Goal: Task Accomplishment & Management: Complete application form

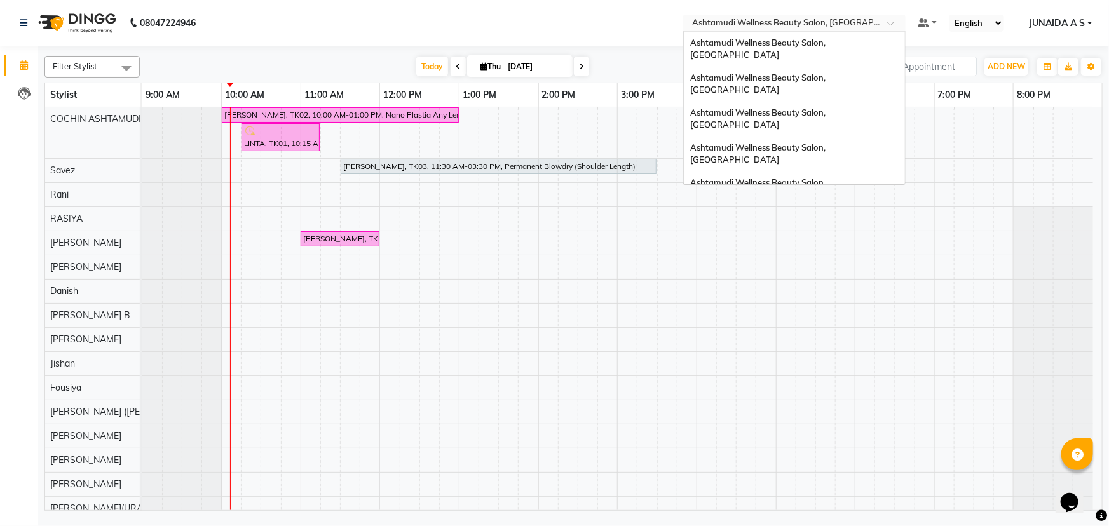
click at [820, 15] on div "Select Location × Ashtamudi Wellness Beauty Salon, Cochin" at bounding box center [794, 23] width 222 height 17
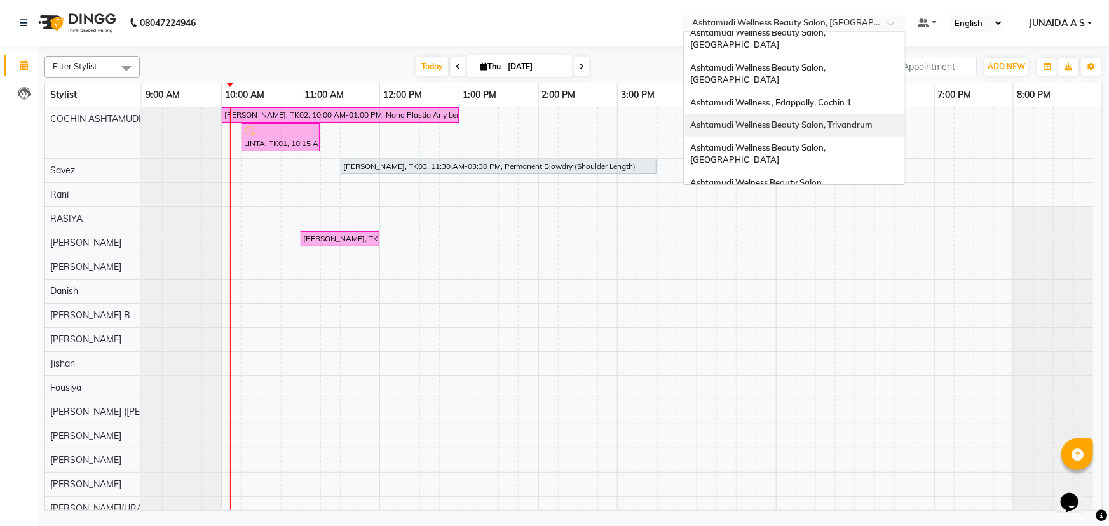
scroll to position [60, 0]
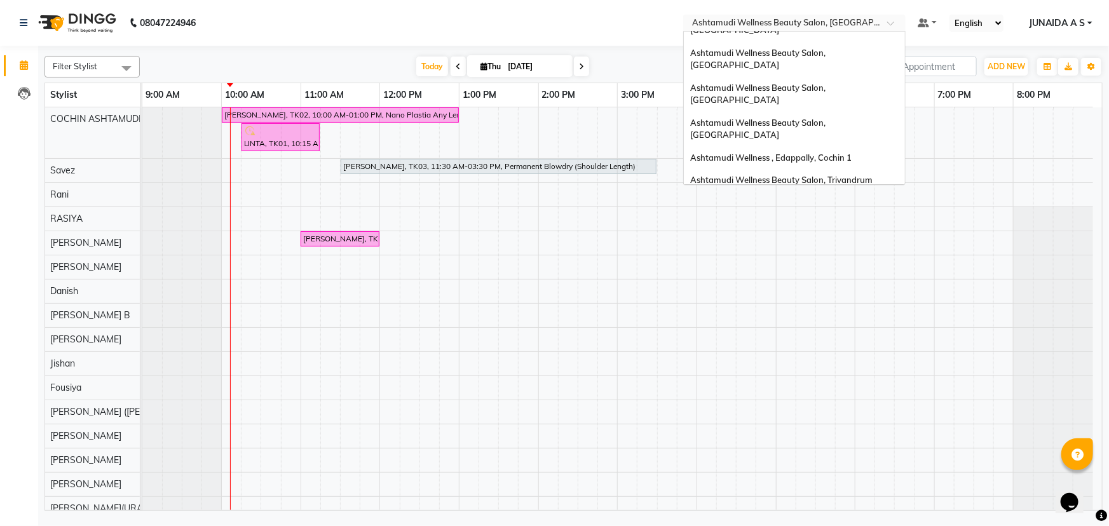
click at [825, 233] on span "Ashtamudi Welness Beauty Salon, [GEOGRAPHIC_DATA]" at bounding box center [757, 244] width 135 height 23
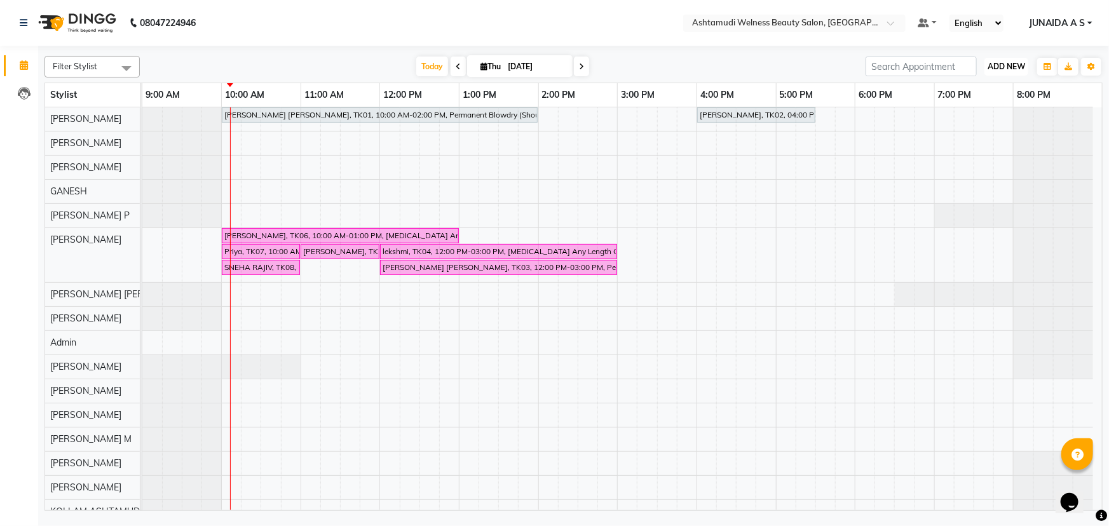
click at [1017, 67] on span "ADD NEW" at bounding box center [1005, 67] width 37 height 10
drag, startPoint x: 1001, startPoint y: 93, endPoint x: 533, endPoint y: 166, distance: 473.9
click at [1001, 93] on button "Add Appointment" at bounding box center [978, 91] width 100 height 17
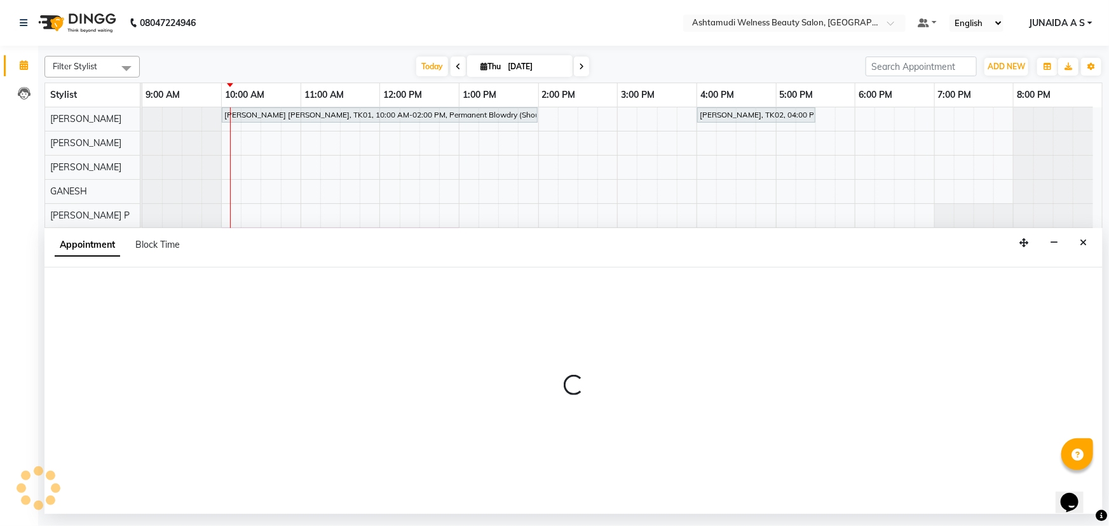
select select "tentative"
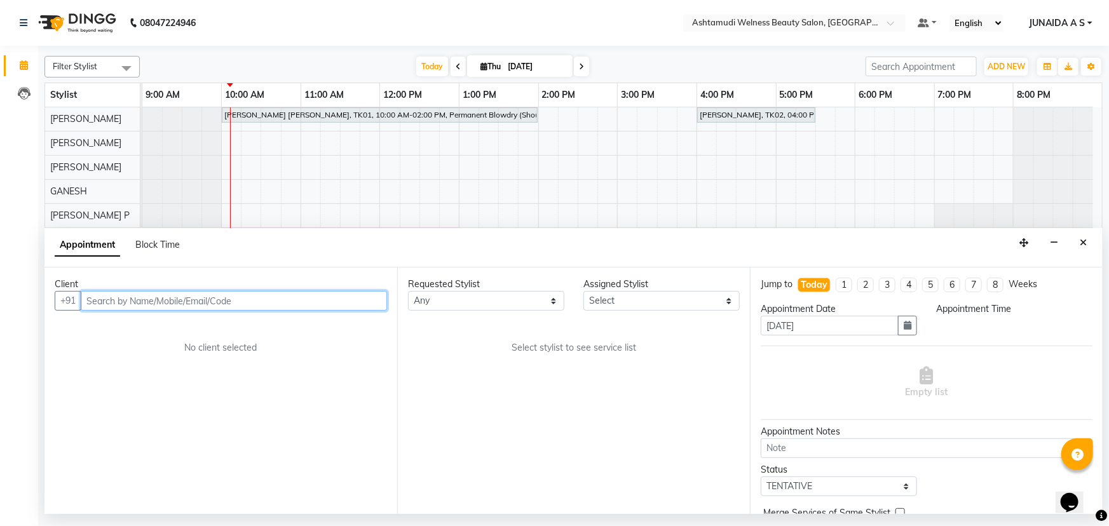
select select "600"
click at [266, 293] on input "text" at bounding box center [234, 301] width 306 height 20
paste input "8129397938"
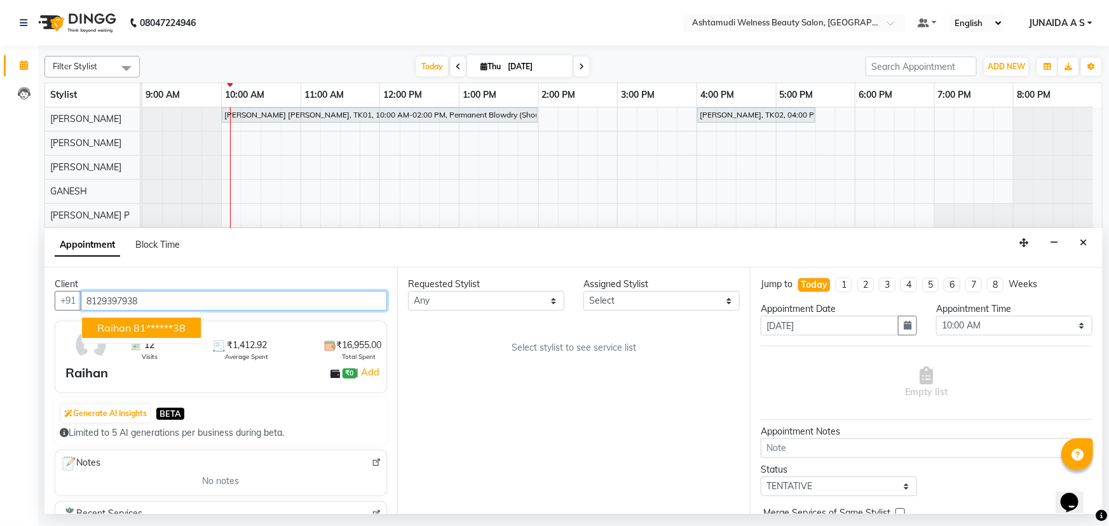
click at [146, 332] on ngb-highlight "81******38" at bounding box center [159, 328] width 52 height 13
type input "81******38"
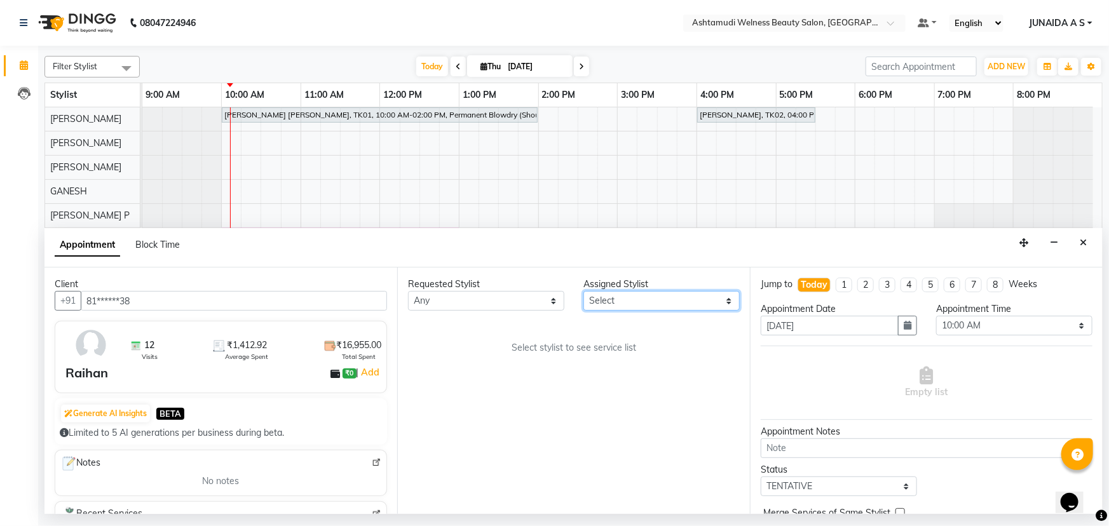
click at [647, 307] on select "Select ADITHYA TAMANG Admin ALTHAF Anitha ATHIRA SANAL BETZA M BINU DEVIKA GANE…" at bounding box center [661, 301] width 156 height 20
select select "25976"
click at [583, 291] on select "Select ADITHYA TAMANG Admin ALTHAF Anitha ATHIRA SANAL BETZA M BINU DEVIKA GANE…" at bounding box center [661, 301] width 156 height 20
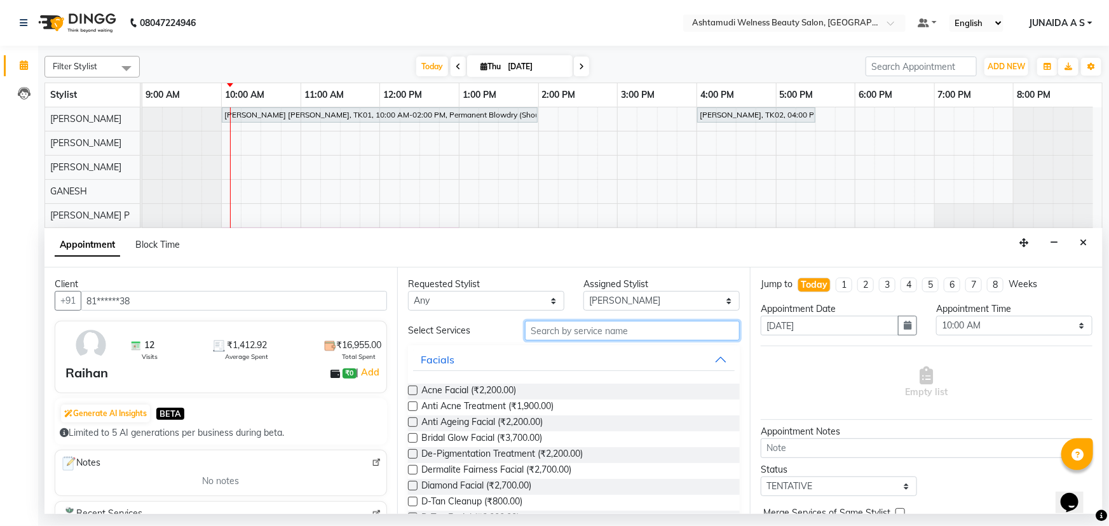
click at [606, 323] on input "text" at bounding box center [632, 331] width 215 height 20
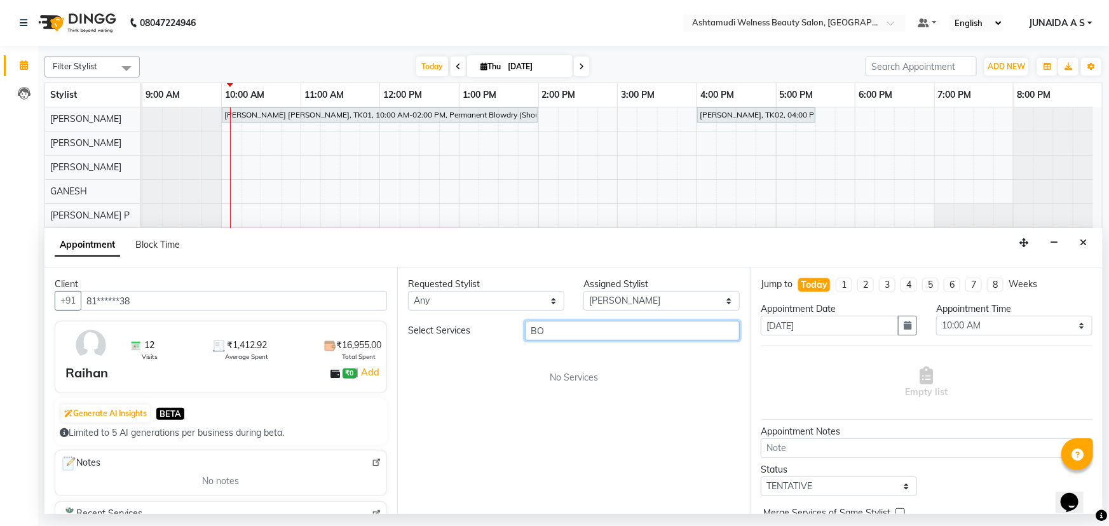
type input "B"
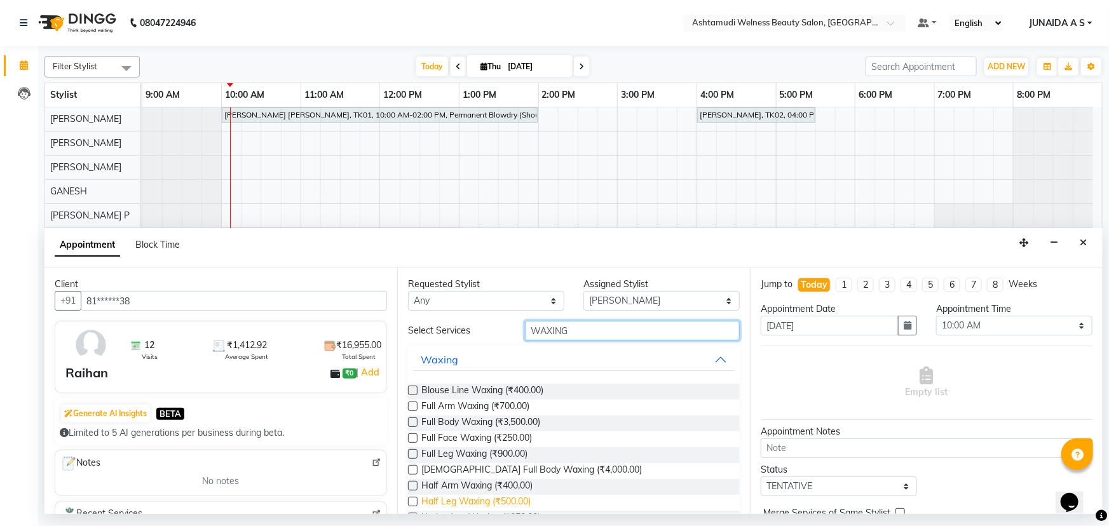
type input "WAXING"
click at [466, 503] on span "Half Leg Waxing (₹500.00)" at bounding box center [475, 503] width 109 height 16
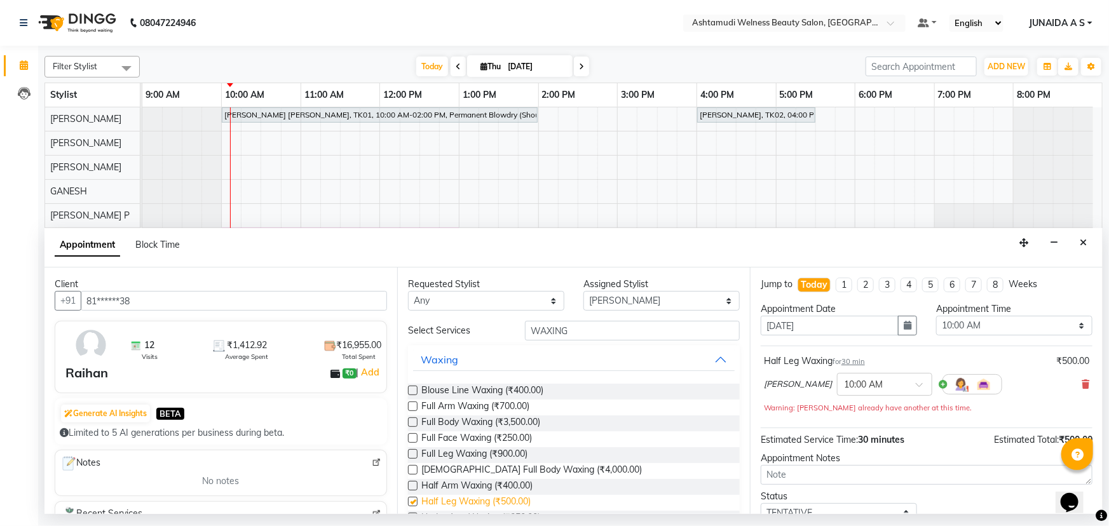
checkbox input "false"
click at [972, 325] on select "Select 10:00 AM 10:15 AM 10:30 AM 10:45 AM 11:00 AM 11:15 AM 11:30 AM 11:45 AM …" at bounding box center [1014, 326] width 156 height 20
select select "630"
click at [936, 316] on select "Select 10:00 AM 10:15 AM 10:30 AM 10:45 AM 11:00 AM 11:15 AM 11:30 AM 11:45 AM …" at bounding box center [1014, 326] width 156 height 20
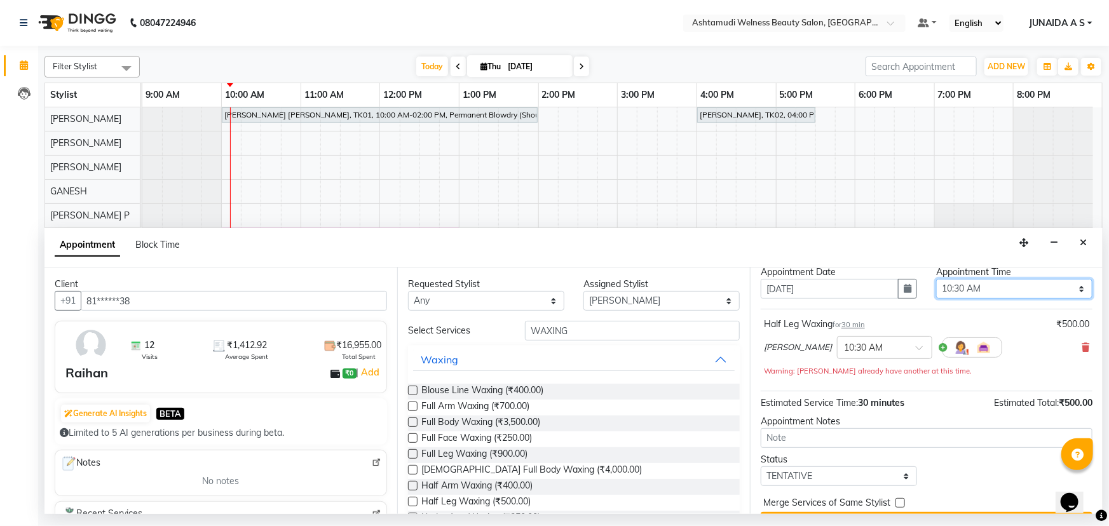
scroll to position [67, 0]
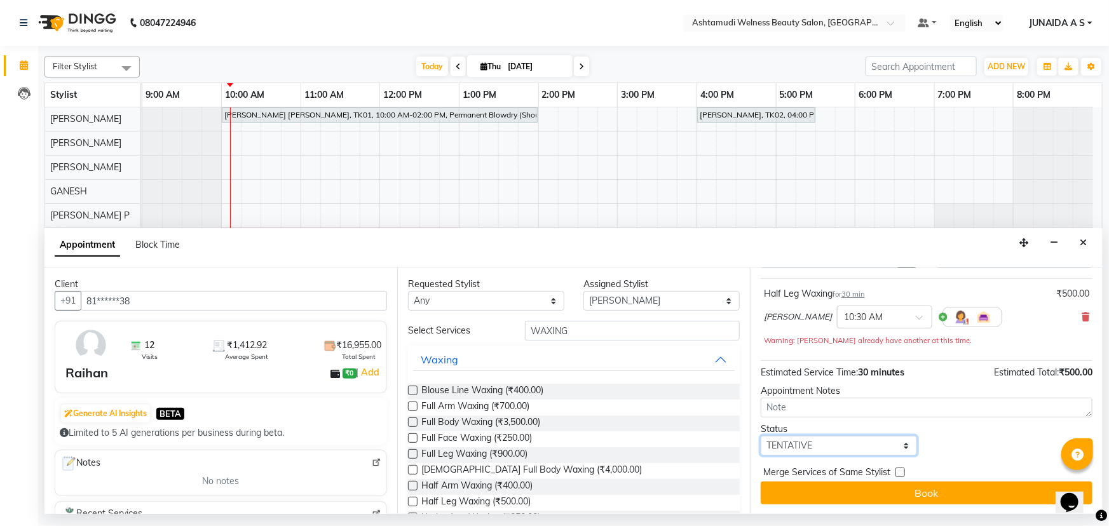
click at [857, 447] on select "Select TENTATIVE CONFIRM CHECK-IN UPCOMING" at bounding box center [839, 446] width 156 height 20
select select "confirm booking"
click at [761, 436] on select "Select TENTATIVE CONFIRM CHECK-IN UPCOMING" at bounding box center [839, 446] width 156 height 20
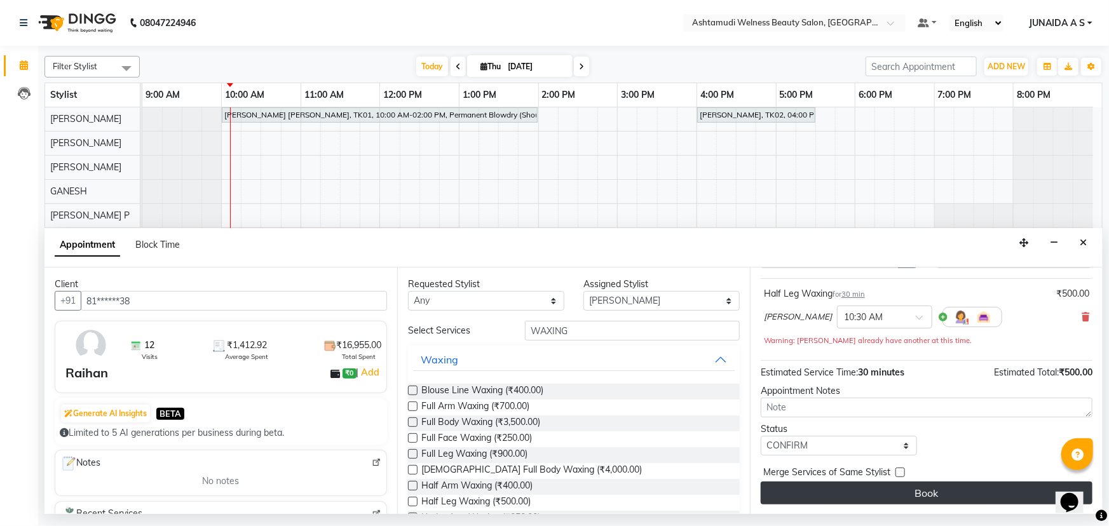
click at [858, 493] on button "Book" at bounding box center [927, 493] width 332 height 23
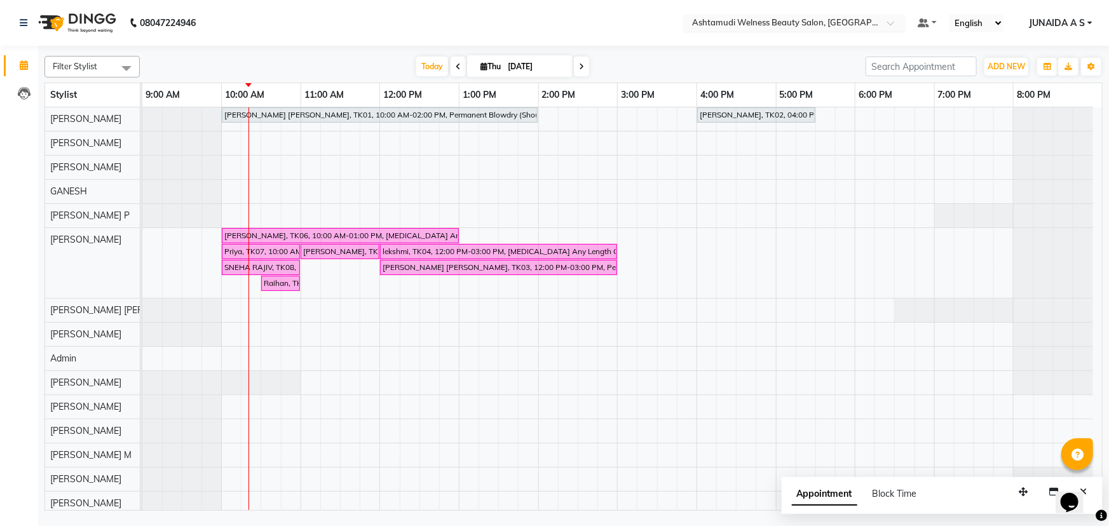
click at [864, 17] on span "Ashtamudi Welness Beauty Salon, [GEOGRAPHIC_DATA]" at bounding box center [804, 22] width 224 height 10
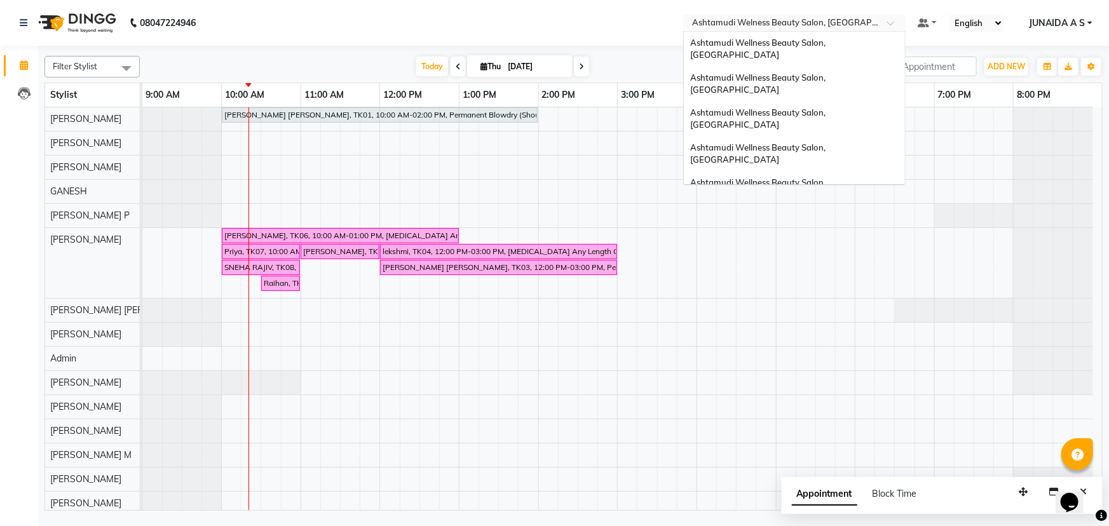
scroll to position [175, 0]
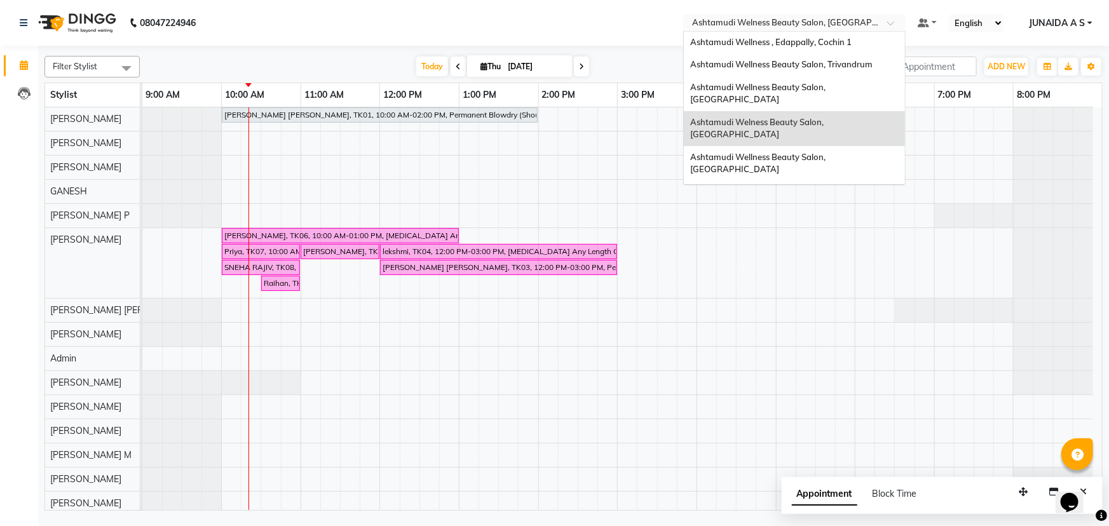
click at [827, 244] on span "Ashtamudi Wellness Beauty Salon, [GEOGRAPHIC_DATA]" at bounding box center [758, 255] width 137 height 23
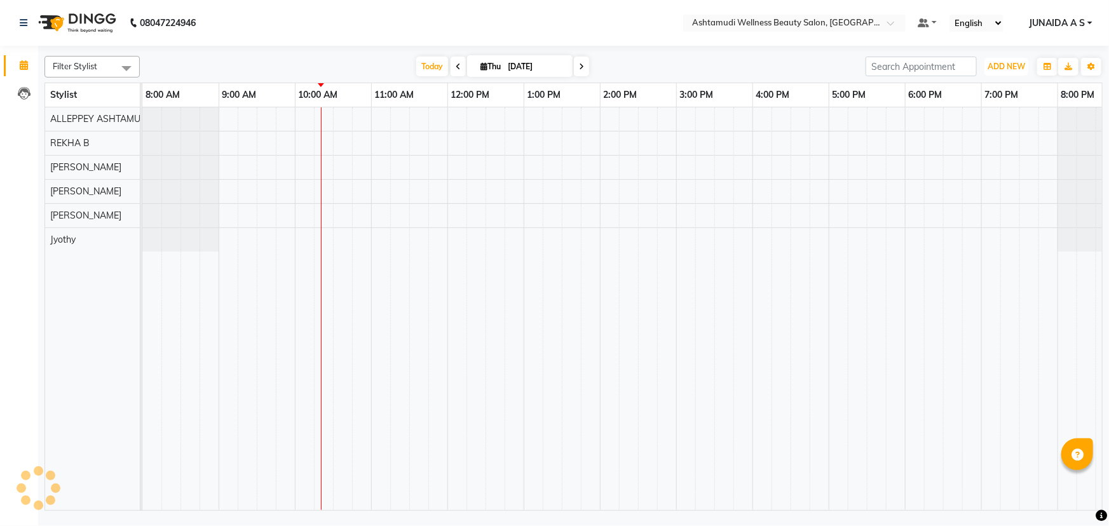
click at [1001, 69] on span "ADD NEW" at bounding box center [1005, 67] width 37 height 10
click at [995, 90] on button "Add Appointment" at bounding box center [978, 91] width 100 height 17
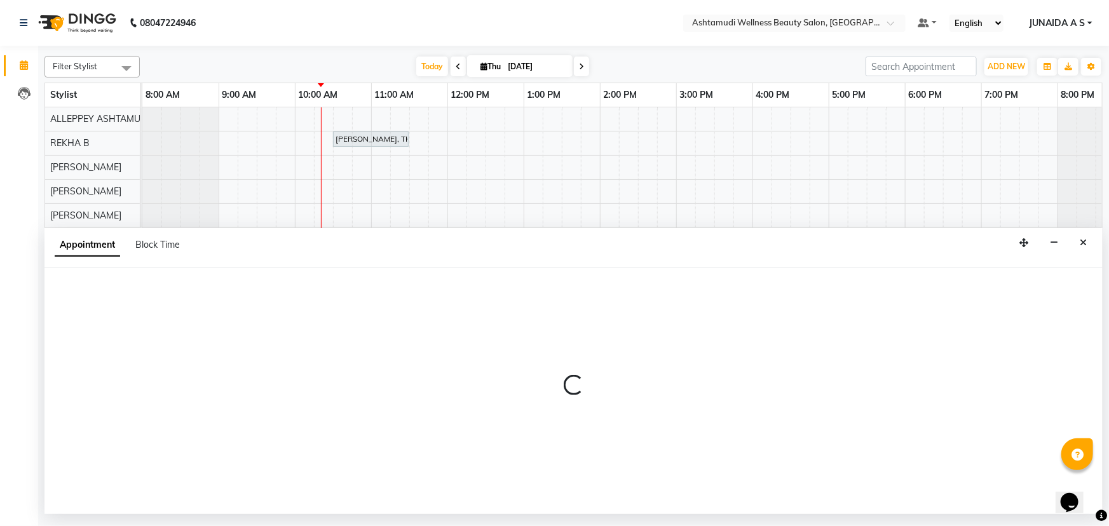
select select "540"
select select "tentative"
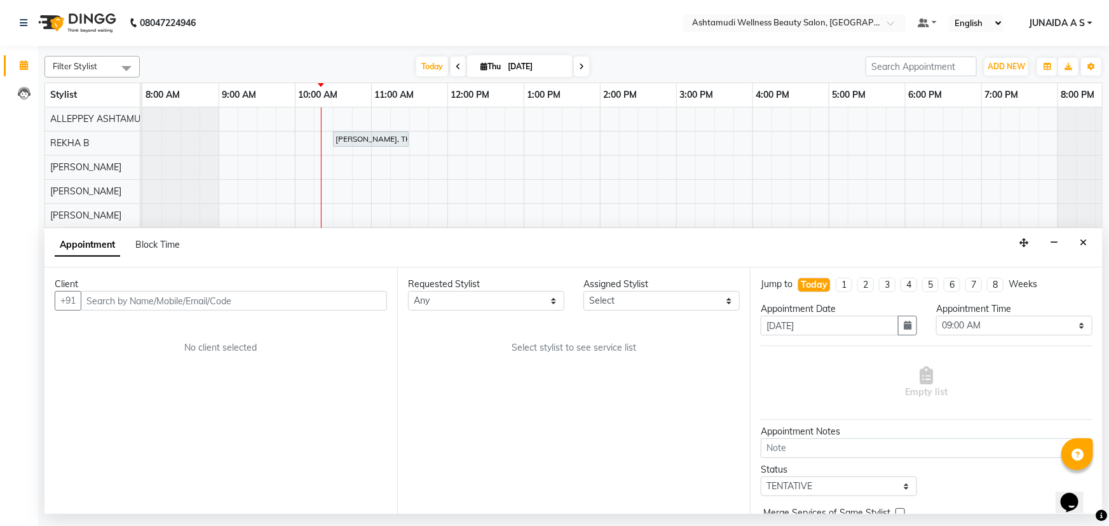
click at [257, 304] on input "text" at bounding box center [234, 301] width 306 height 20
click at [136, 330] on button "Lekshmi 94******09" at bounding box center [144, 328] width 124 height 20
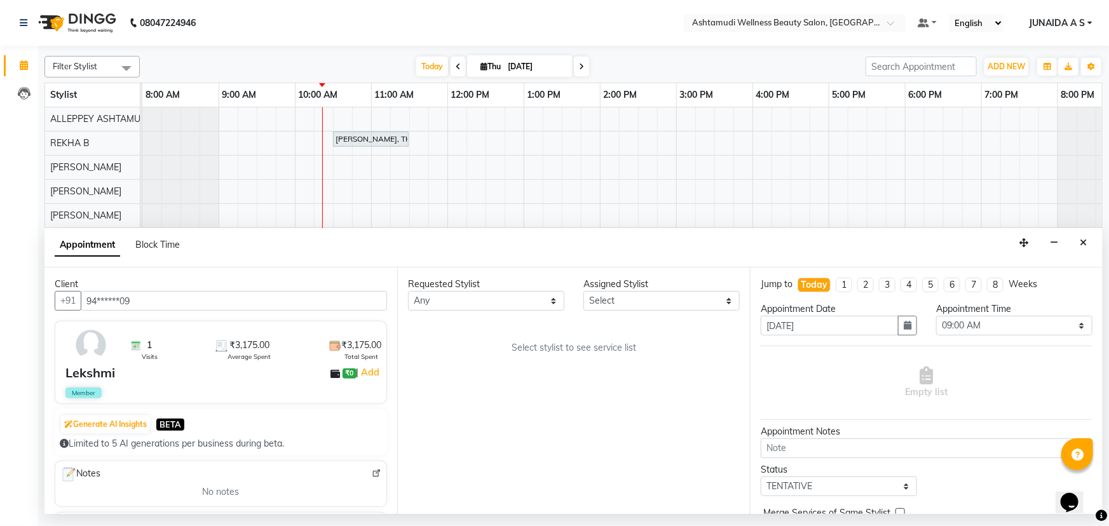
type input "94******09"
click at [615, 297] on select "Select ALLEPPEY ASHTAMUDI Jyothy REKHA B ROSELIN Soumya Sreedevi" at bounding box center [661, 301] width 156 height 20
select select "27367"
click at [583, 291] on select "Select ALLEPPEY ASHTAMUDI Jyothy REKHA B ROSELIN Soumya Sreedevi" at bounding box center [661, 301] width 156 height 20
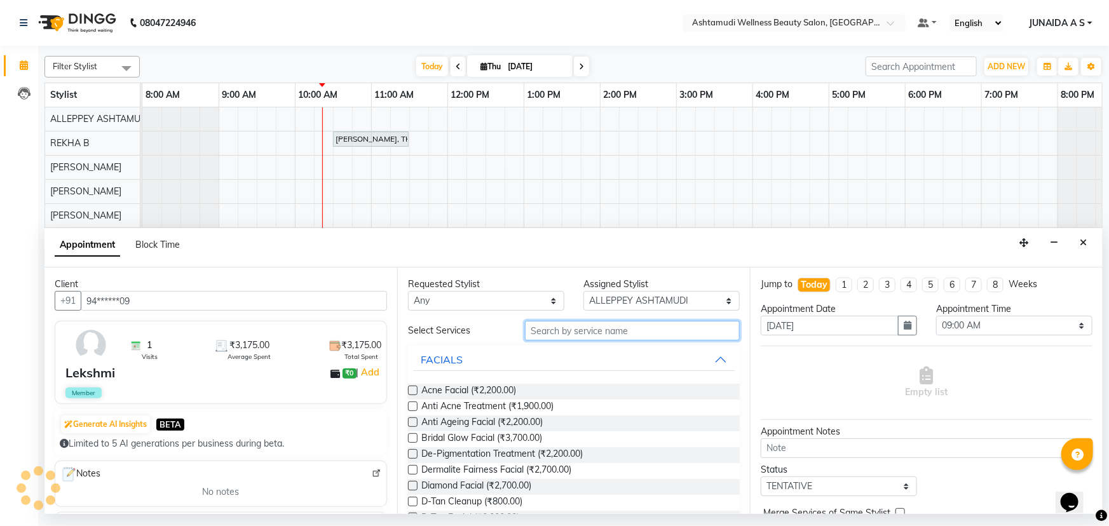
click at [605, 321] on input "text" at bounding box center [632, 331] width 215 height 20
click at [605, 324] on input "text" at bounding box center [632, 331] width 215 height 20
type input "["
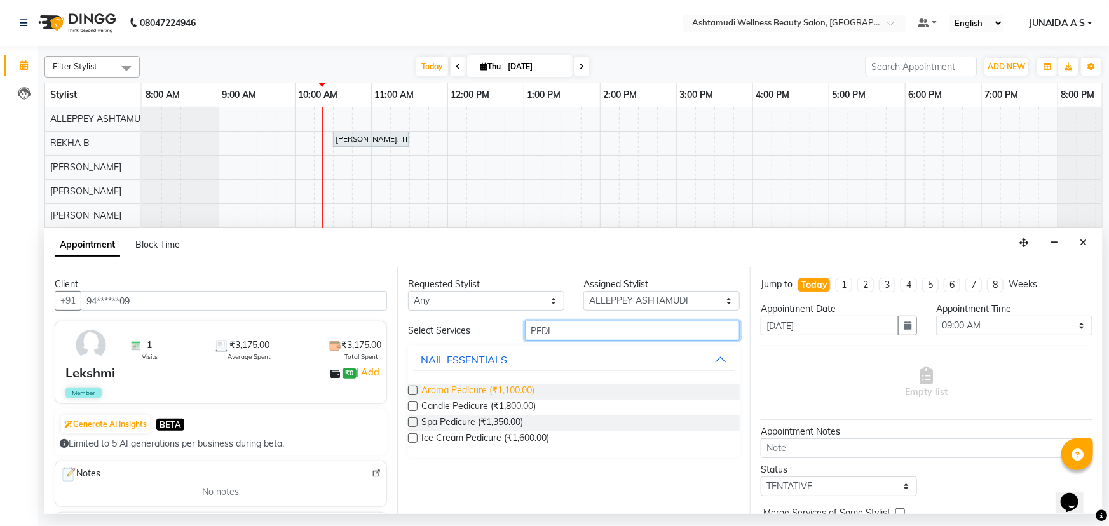
type input "PEDI"
click at [531, 391] on span "Aroma Pedicure (₹1,100.00)" at bounding box center [477, 392] width 113 height 16
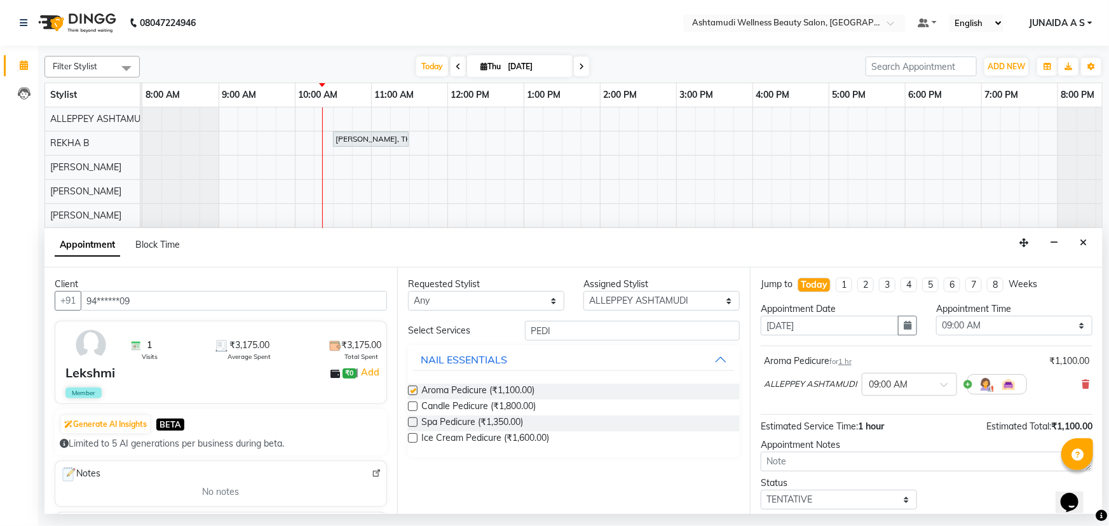
checkbox input "false"
click at [946, 326] on select "Select 09:00 AM 09:15 AM 09:30 AM 09:45 AM 10:00 AM 10:15 AM 10:30 AM 10:45 AM …" at bounding box center [1014, 326] width 156 height 20
select select "900"
click at [936, 316] on select "Select 09:00 AM 09:15 AM 09:30 AM 09:45 AM 10:00 AM 10:15 AM 10:30 AM 10:45 AM …" at bounding box center [1014, 326] width 156 height 20
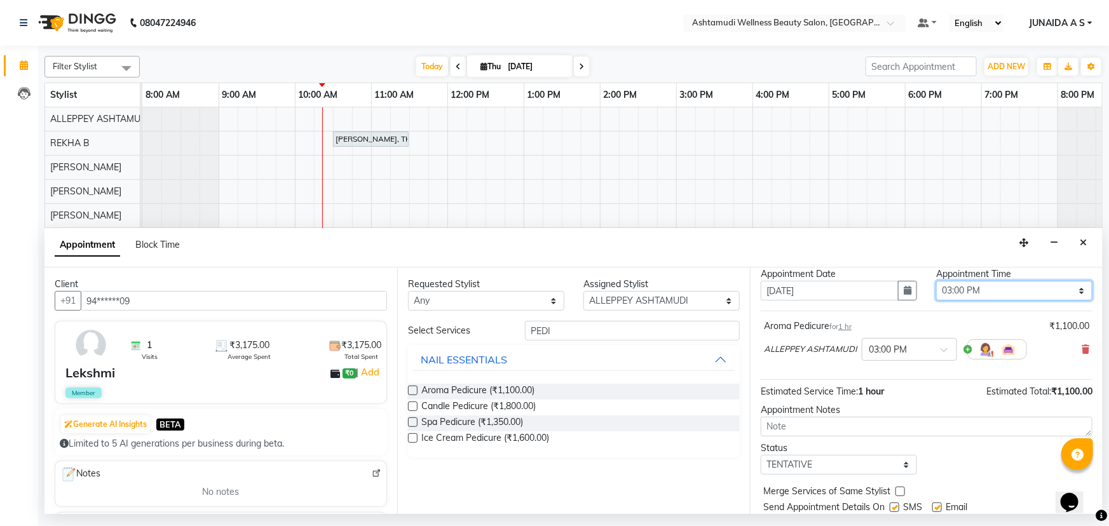
scroll to position [75, 0]
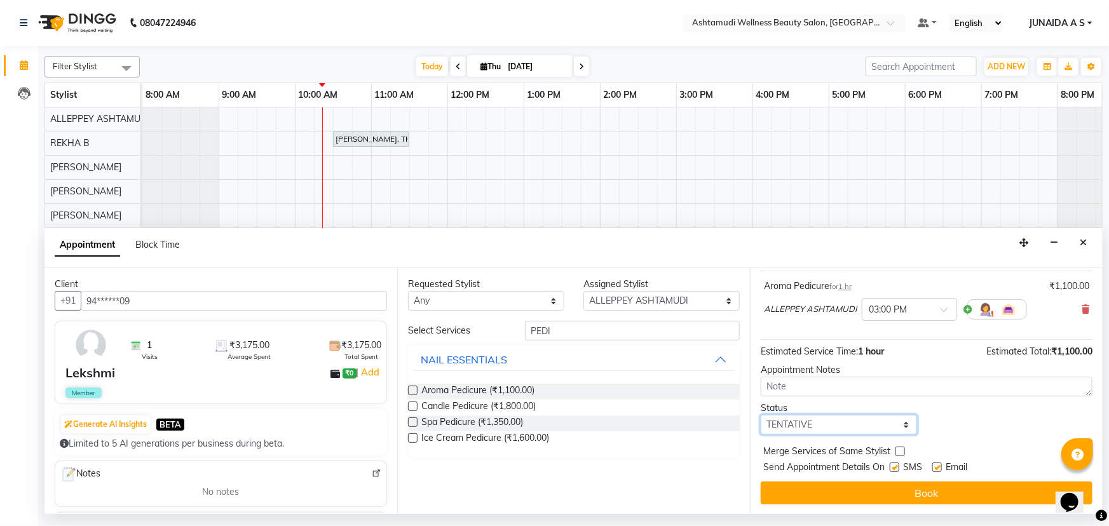
click at [817, 433] on select "Select TENTATIVE CONFIRM CHECK-IN UPCOMING" at bounding box center [839, 425] width 156 height 20
select select "confirm booking"
click at [761, 415] on select "Select TENTATIVE CONFIRM CHECK-IN UPCOMING" at bounding box center [839, 425] width 156 height 20
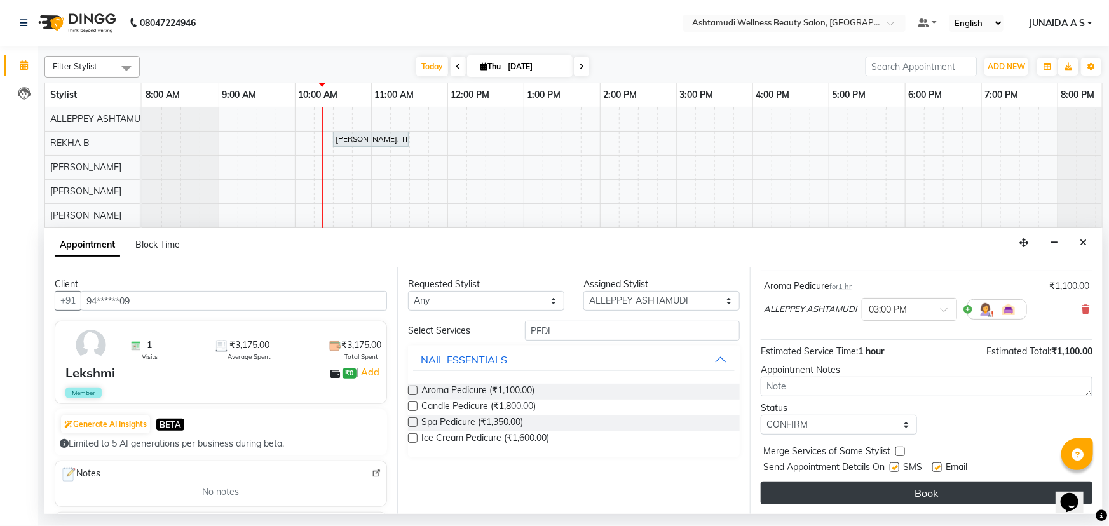
click at [807, 488] on button "Book" at bounding box center [927, 493] width 332 height 23
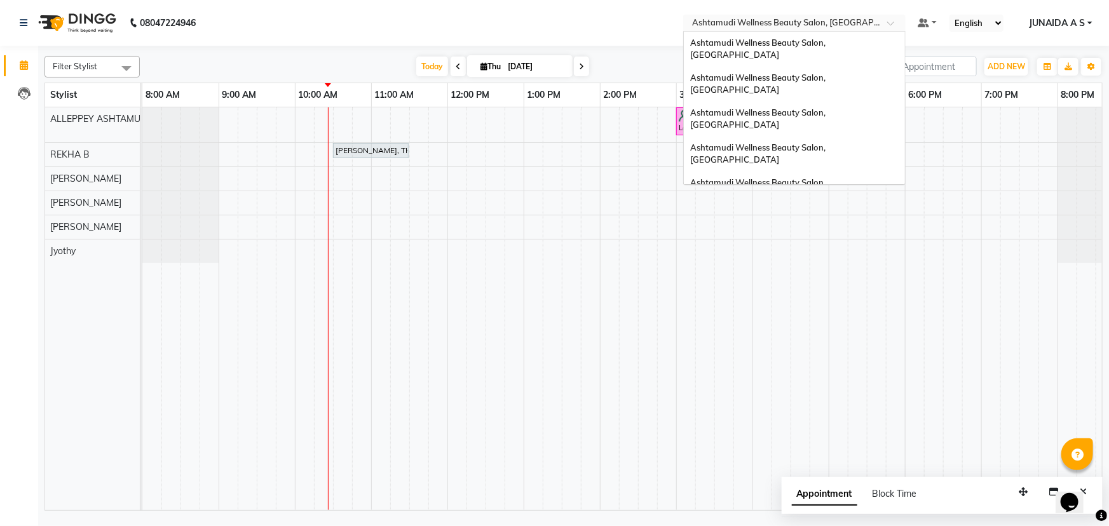
click at [872, 20] on input "text" at bounding box center [781, 24] width 184 height 13
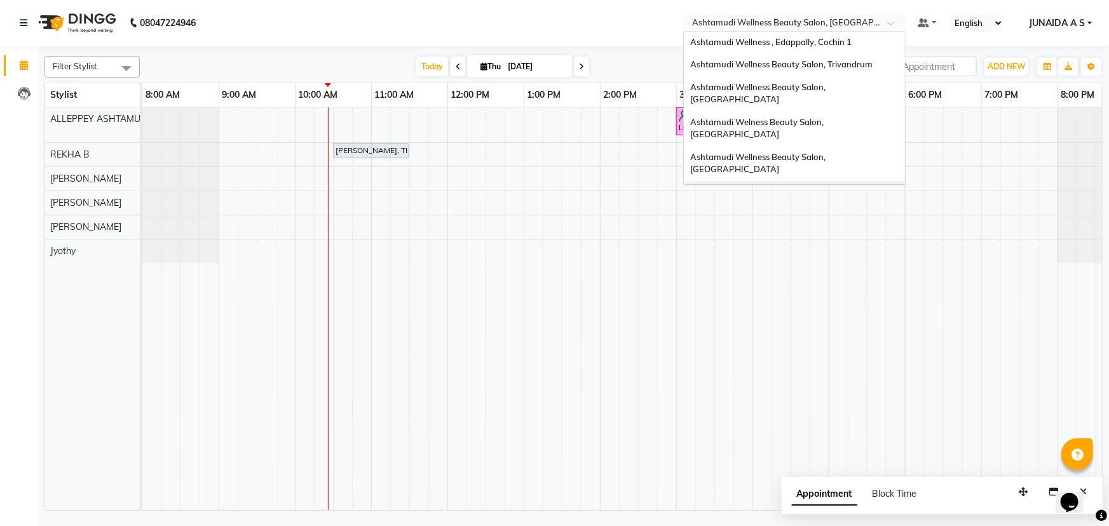
click at [861, 181] on div "Ashtamudi Wellness Beauty Salon, Calicut" at bounding box center [794, 198] width 221 height 35
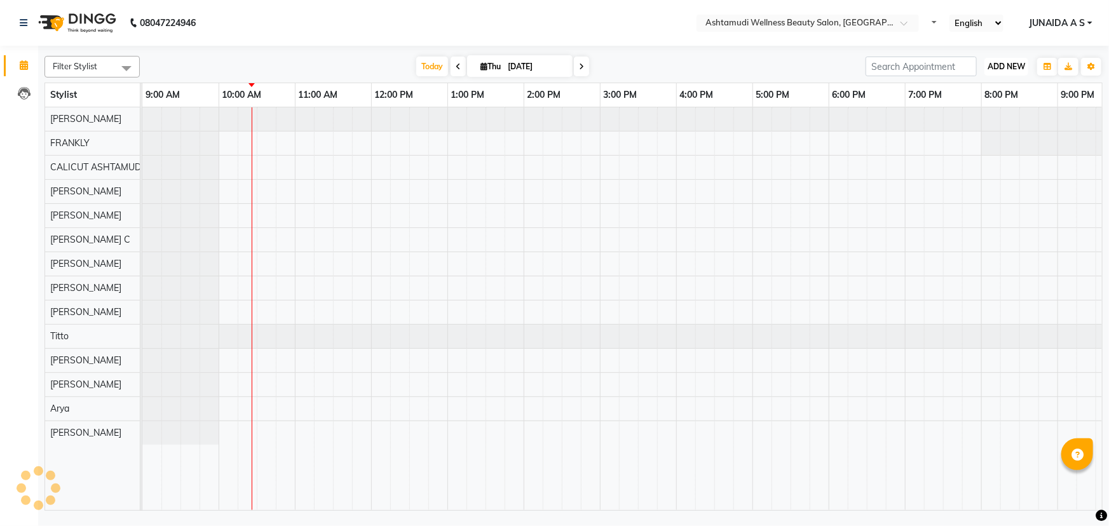
click at [1007, 69] on span "ADD NEW" at bounding box center [1005, 67] width 37 height 10
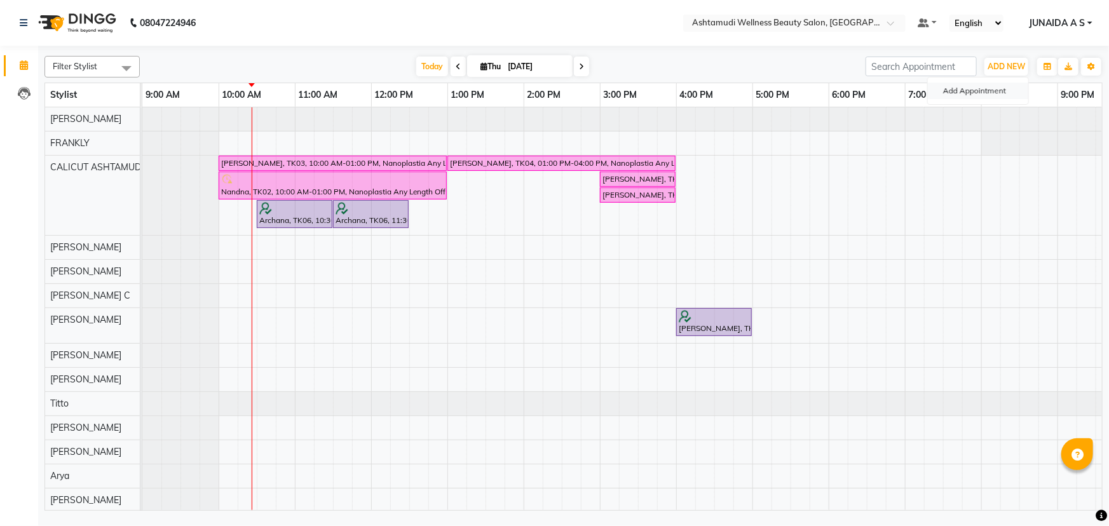
click at [1004, 85] on button "Add Appointment" at bounding box center [978, 91] width 100 height 17
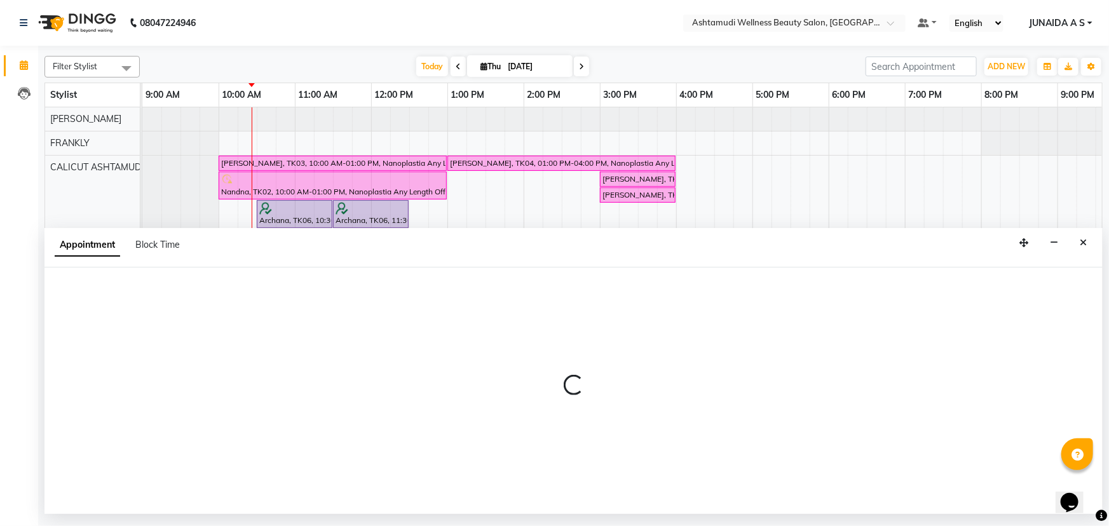
select select "600"
select select "tentative"
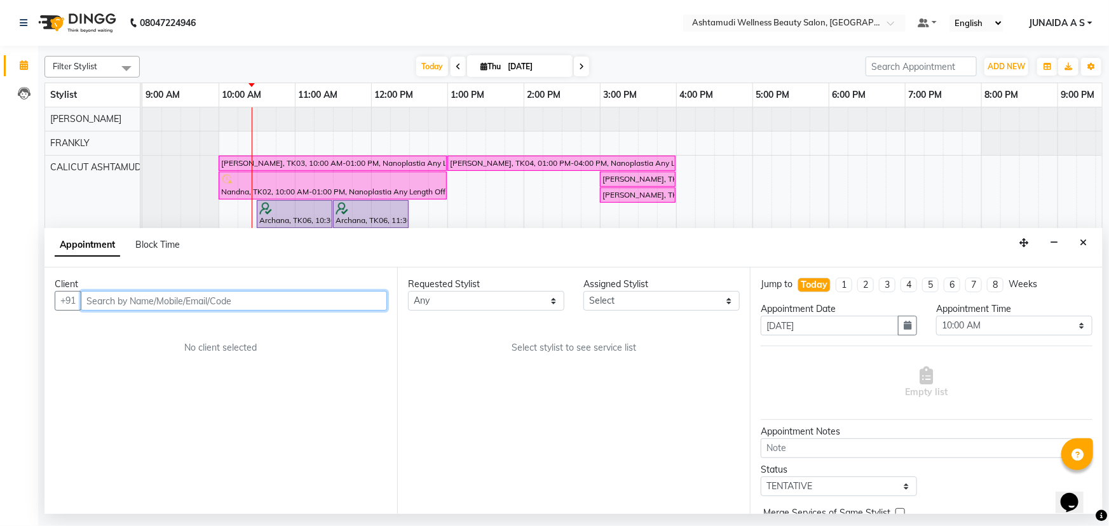
click at [283, 299] on input "text" at bounding box center [234, 301] width 306 height 20
paste input "+447471191931"
type input "+447471191931"
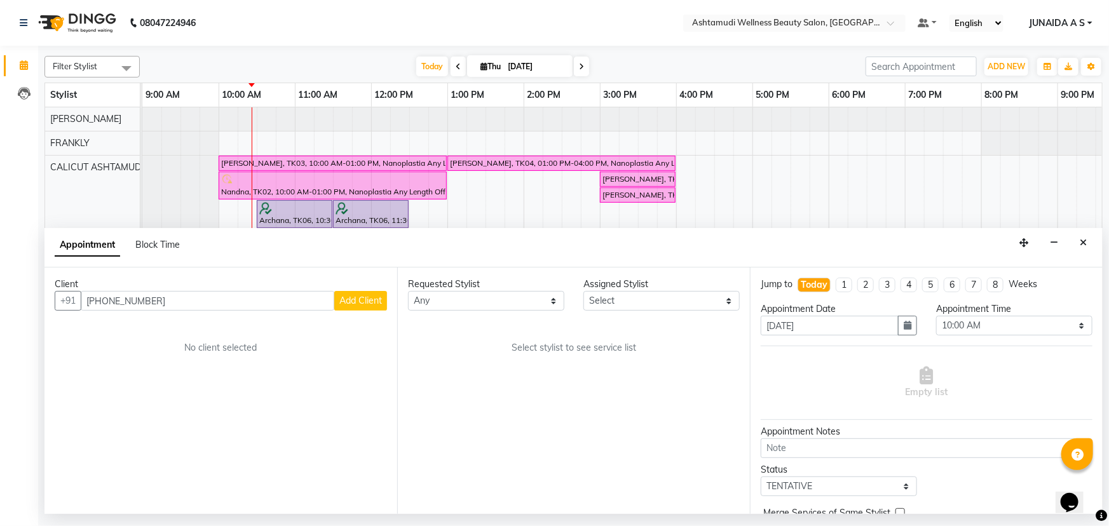
click at [348, 300] on span "Add Client" at bounding box center [360, 300] width 43 height 11
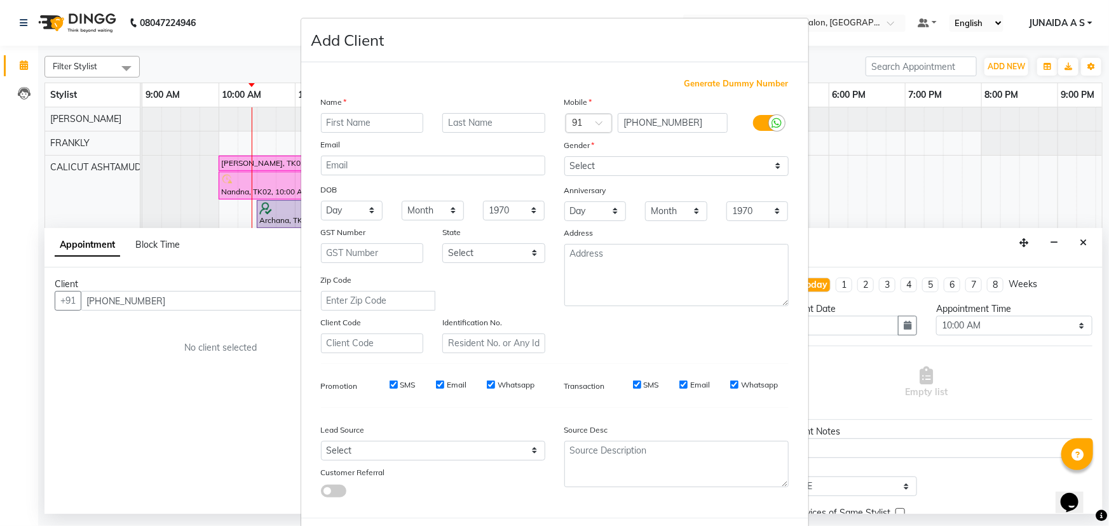
click at [356, 119] on input "text" at bounding box center [372, 123] width 103 height 20
click at [626, 166] on select "Select Male Female Other Prefer Not To Say" at bounding box center [676, 166] width 224 height 20
select select "female"
click at [564, 156] on select "Select Male Female Other Prefer Not To Say" at bounding box center [676, 166] width 224 height 20
click at [356, 119] on input "text" at bounding box center [372, 123] width 103 height 20
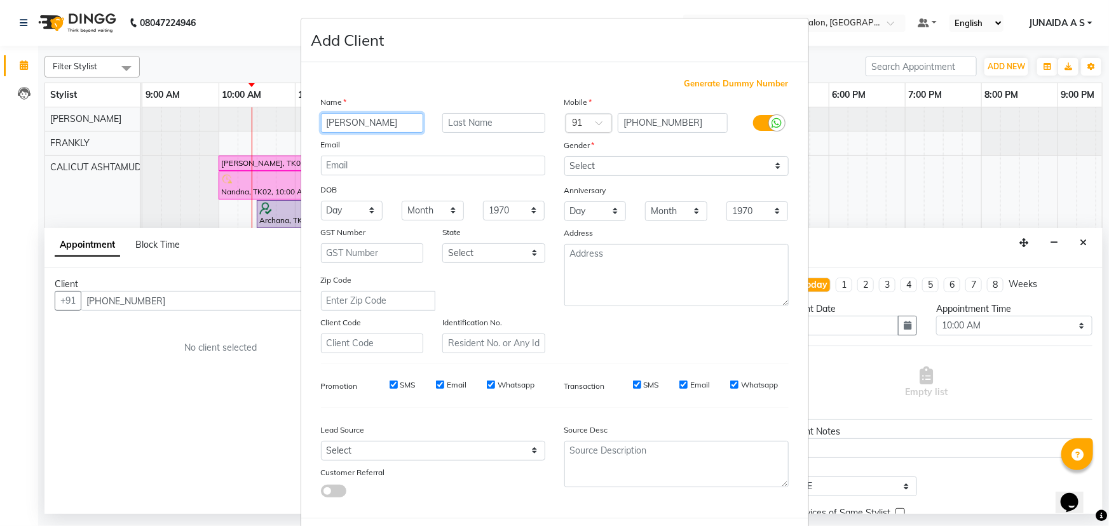
click at [340, 124] on input "NIDHIMA" at bounding box center [372, 123] width 103 height 20
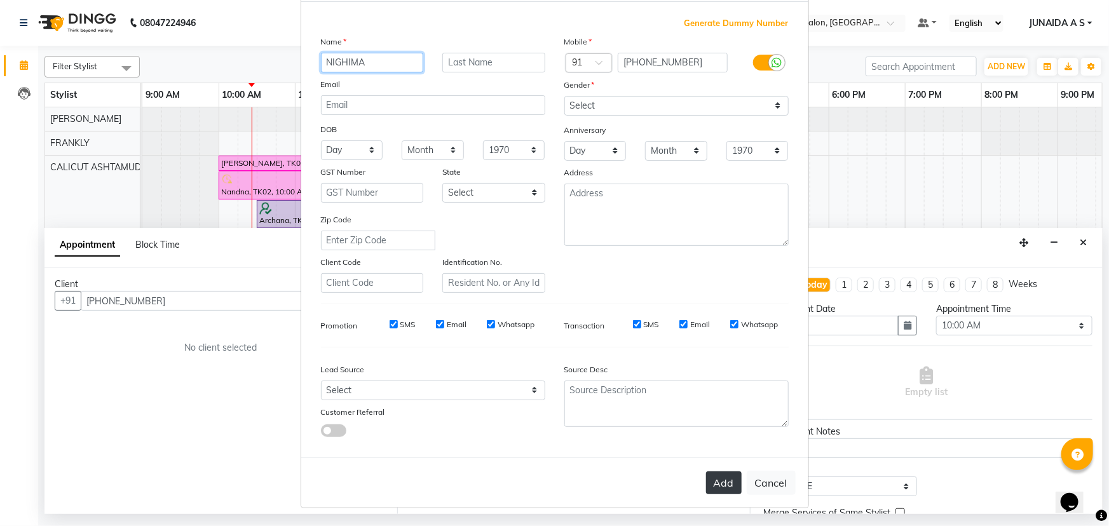
type input "NIGHIMA"
click at [719, 483] on button "Add" at bounding box center [724, 482] width 36 height 23
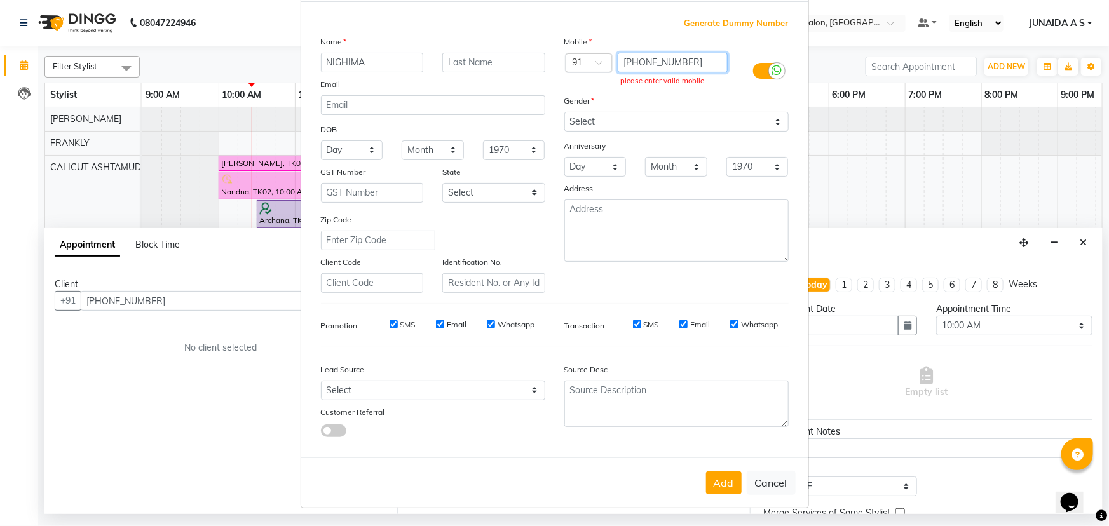
click at [625, 58] on input "+447471191931" at bounding box center [673, 63] width 110 height 20
type input "447471191931"
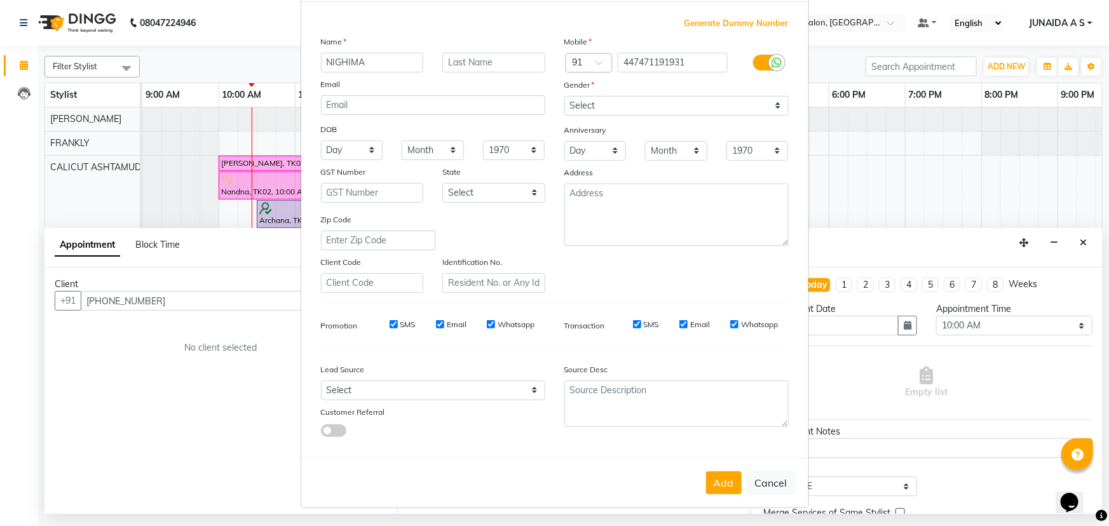
click at [719, 494] on div "Add Cancel" at bounding box center [554, 483] width 507 height 50
click at [721, 487] on button "Add" at bounding box center [724, 482] width 36 height 23
type input "44********31"
select select
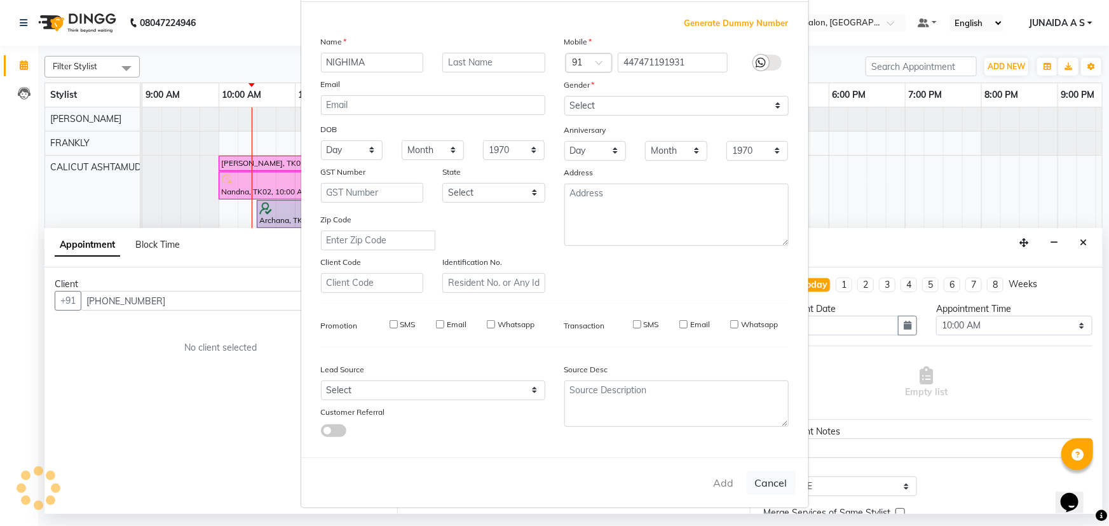
select select
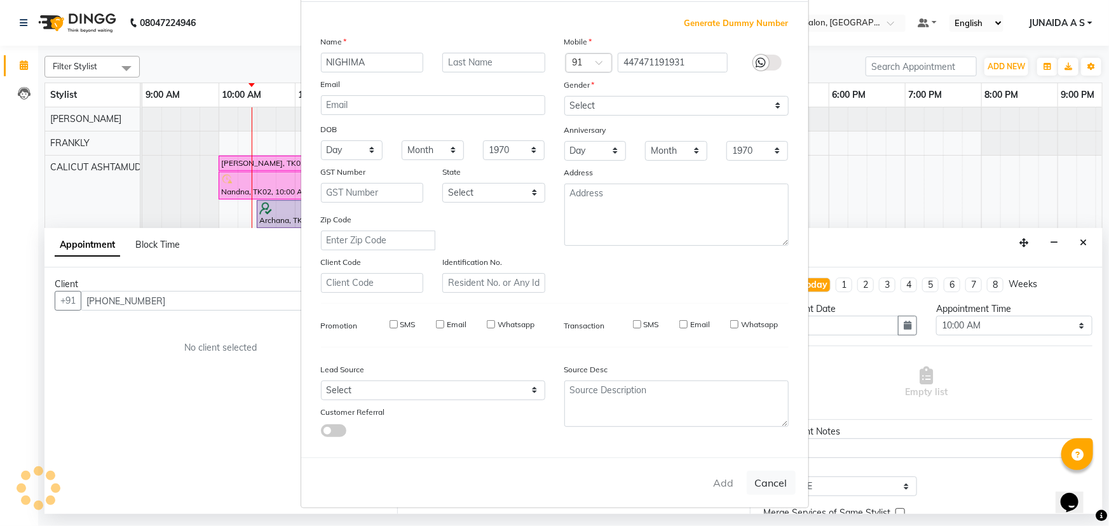
checkbox input "false"
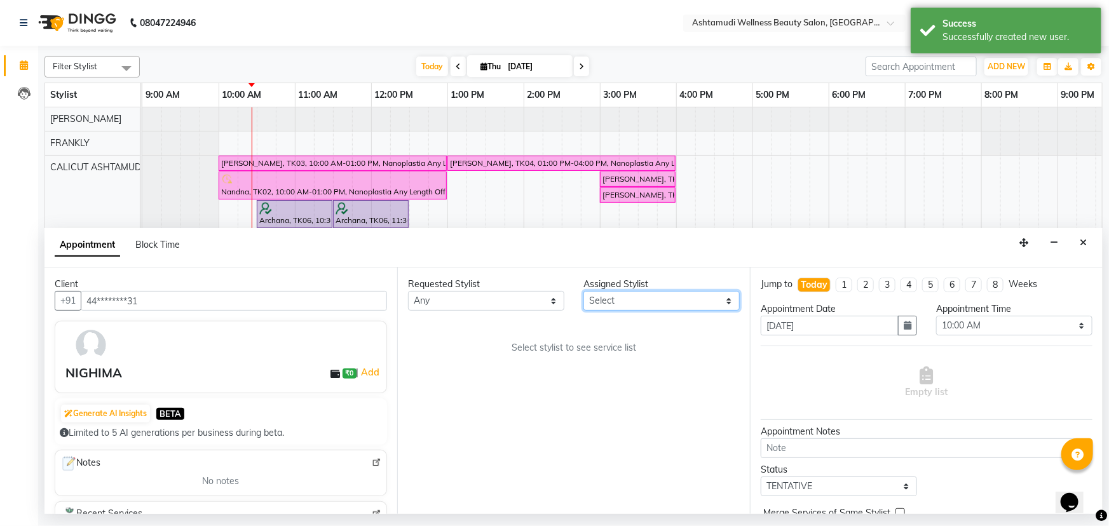
click at [656, 306] on select "Select Amala George AMBILI C ANJANA DAS ANKITHA Arya CALICUT ASHTAMUDI FRANKLY …" at bounding box center [661, 301] width 156 height 20
select select "27314"
click at [583, 291] on select "Select Amala George AMBILI C ANJANA DAS ANKITHA Arya CALICUT ASHTAMUDI FRANKLY …" at bounding box center [661, 301] width 156 height 20
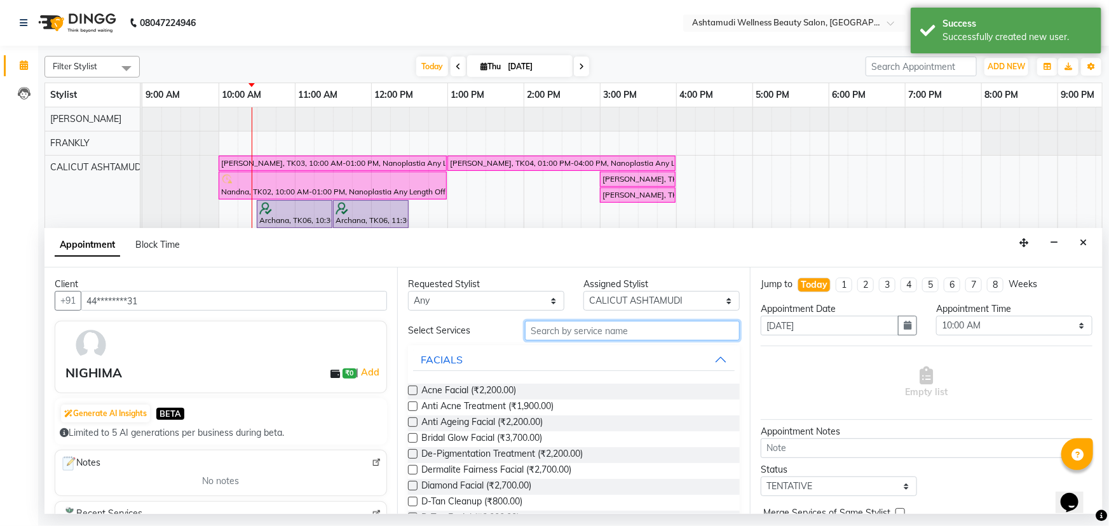
click at [590, 331] on input "text" at bounding box center [632, 331] width 215 height 20
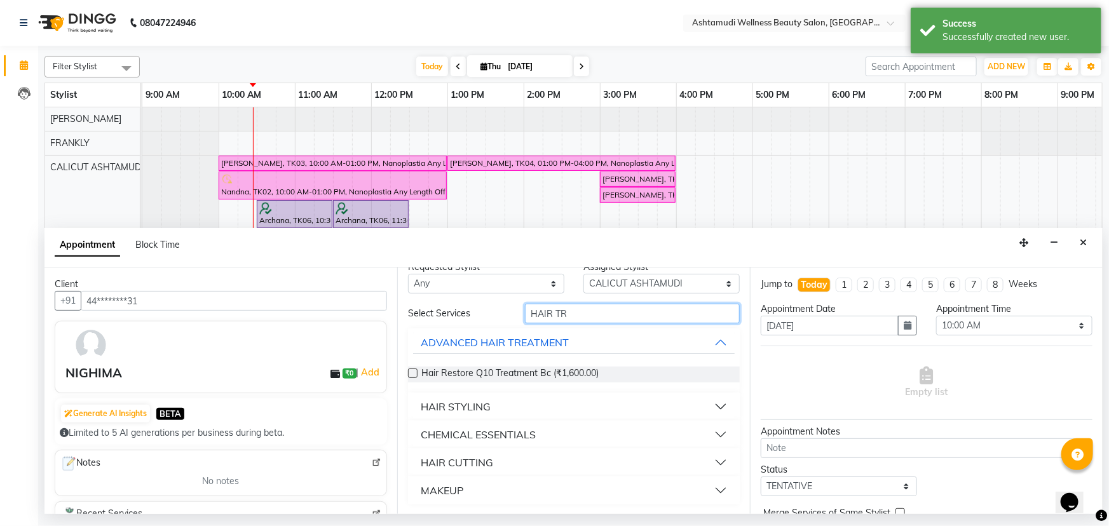
scroll to position [0, 0]
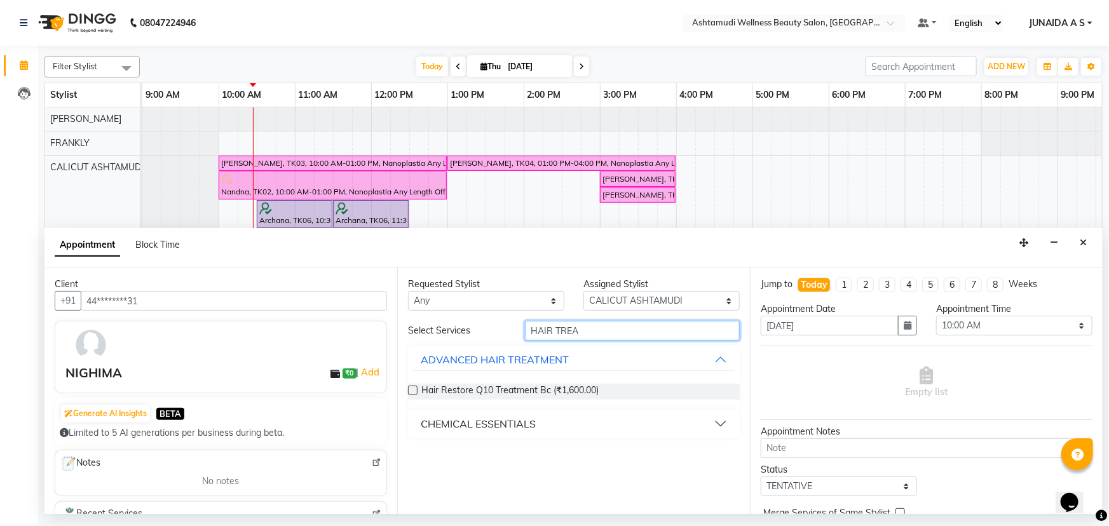
type input "HAIR TREA"
click at [548, 430] on button "CHEMICAL ESSENTIALS" at bounding box center [574, 423] width 322 height 23
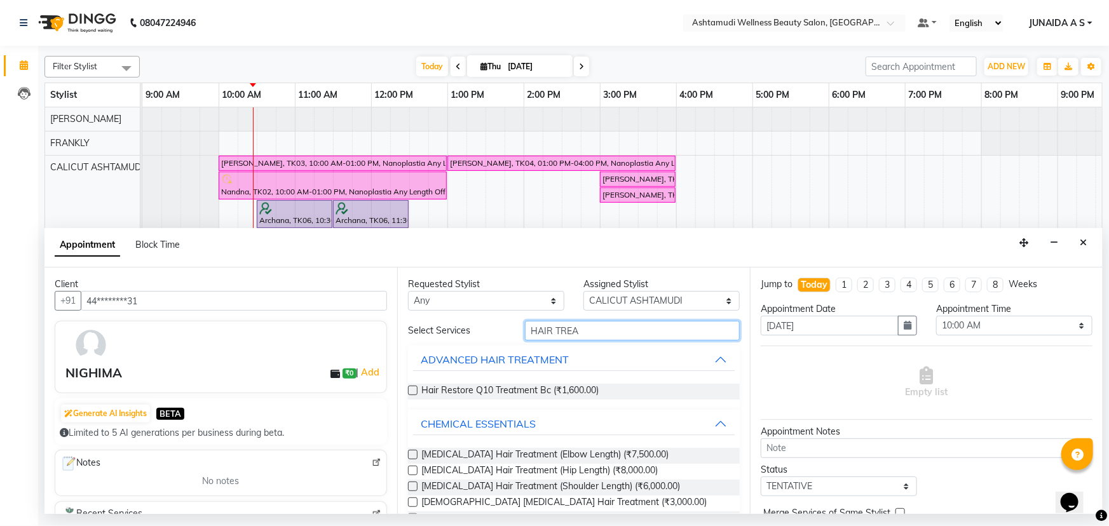
drag, startPoint x: 590, startPoint y: 323, endPoint x: 243, endPoint y: 309, distance: 347.3
click at [243, 309] on div "Client +91 44********31 NIGHIMA ₹0 | Add Generate AI Insights BETA Limited to 5…" at bounding box center [573, 391] width 1058 height 247
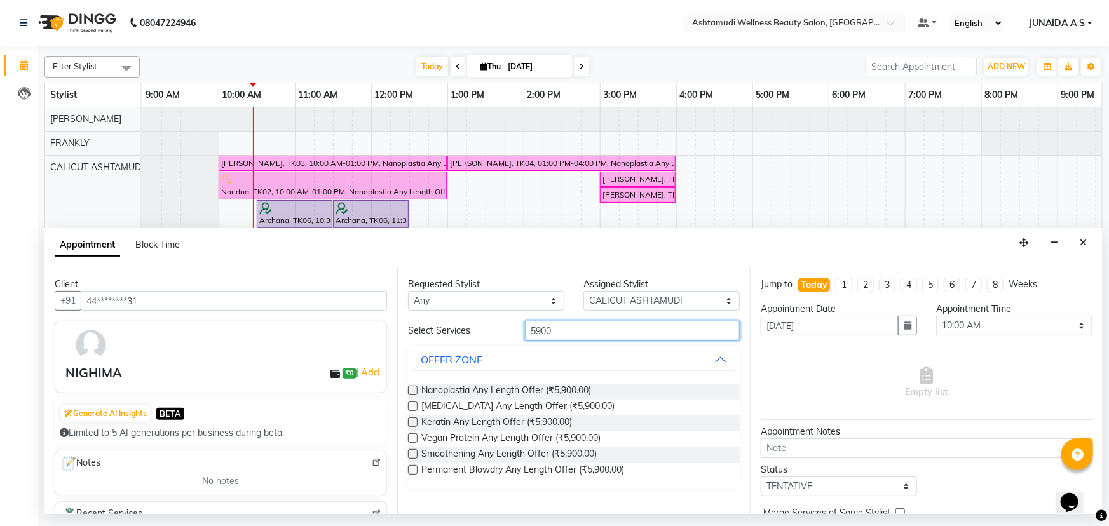
type input "5900"
click at [409, 407] on label at bounding box center [413, 407] width 10 height 10
click at [409, 407] on input "checkbox" at bounding box center [412, 408] width 8 height 8
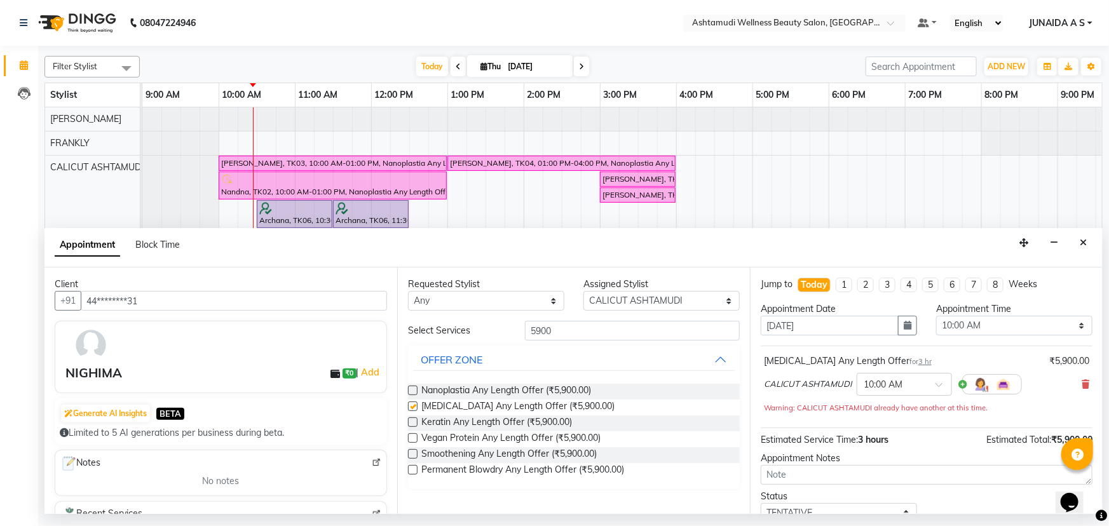
checkbox input "false"
click at [968, 320] on select "Select 10:00 AM 10:15 AM 10:30 AM 10:45 AM 11:00 AM 11:15 AM 11:30 AM 11:45 AM …" at bounding box center [1014, 326] width 156 height 20
select select "630"
click at [936, 316] on select "Select 10:00 AM 10:15 AM 10:30 AM 10:45 AM 11:00 AM 11:15 AM 11:30 AM 11:45 AM …" at bounding box center [1014, 326] width 156 height 20
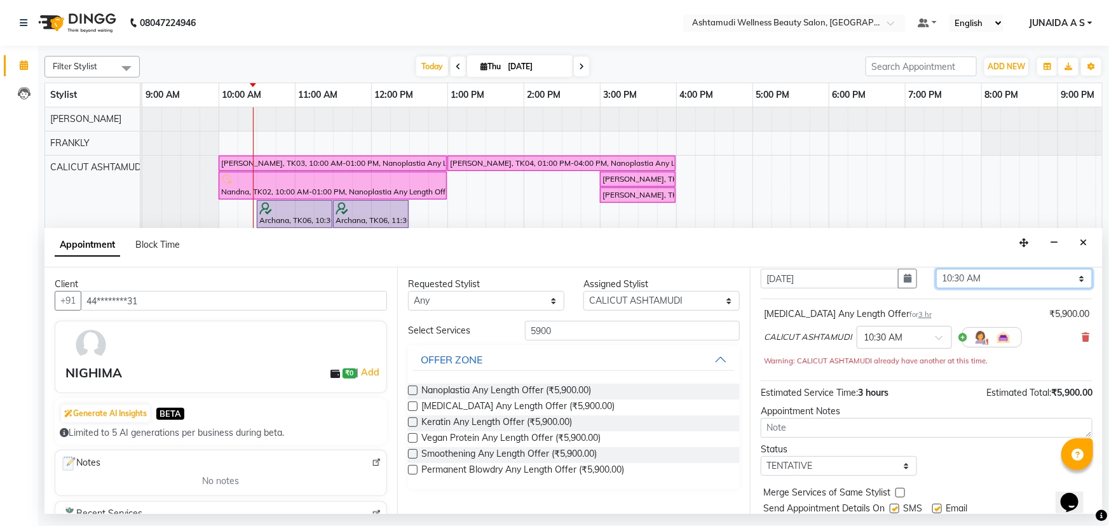
scroll to position [88, 0]
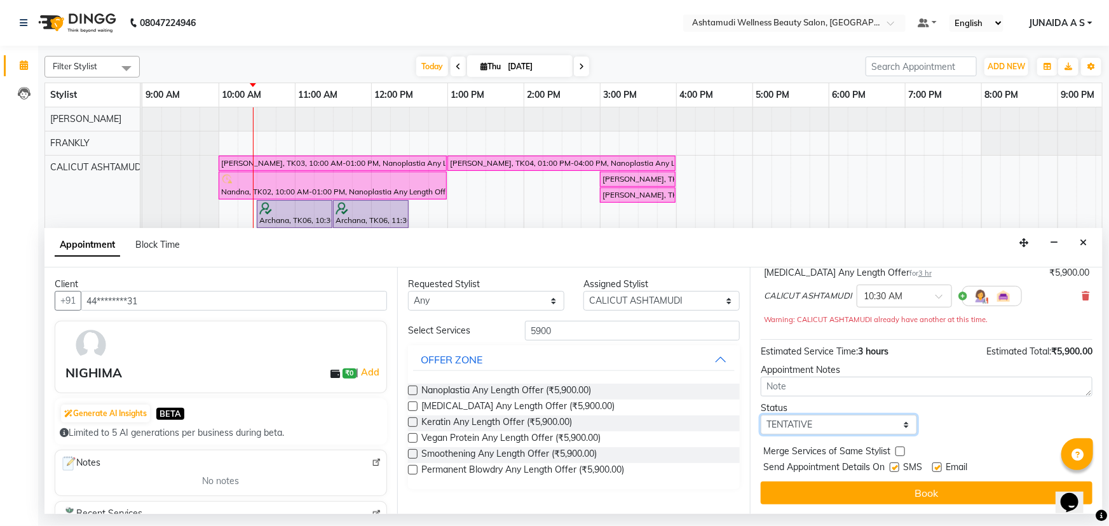
click at [808, 419] on select "Select TENTATIVE CONFIRM CHECK-IN UPCOMING" at bounding box center [839, 425] width 156 height 20
select select "confirm booking"
click at [761, 415] on select "Select TENTATIVE CONFIRM CHECK-IN UPCOMING" at bounding box center [839, 425] width 156 height 20
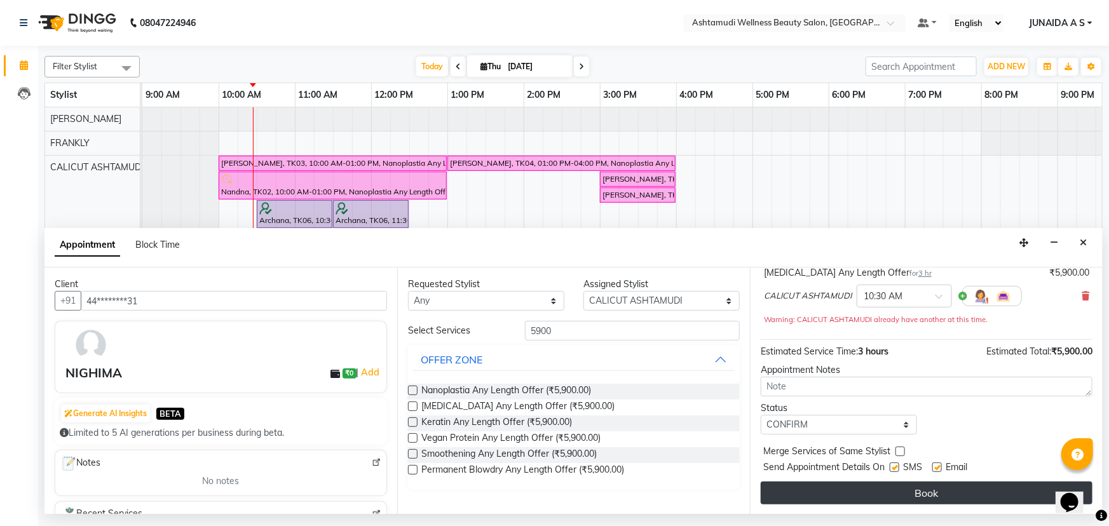
click at [916, 483] on button "Book" at bounding box center [927, 493] width 332 height 23
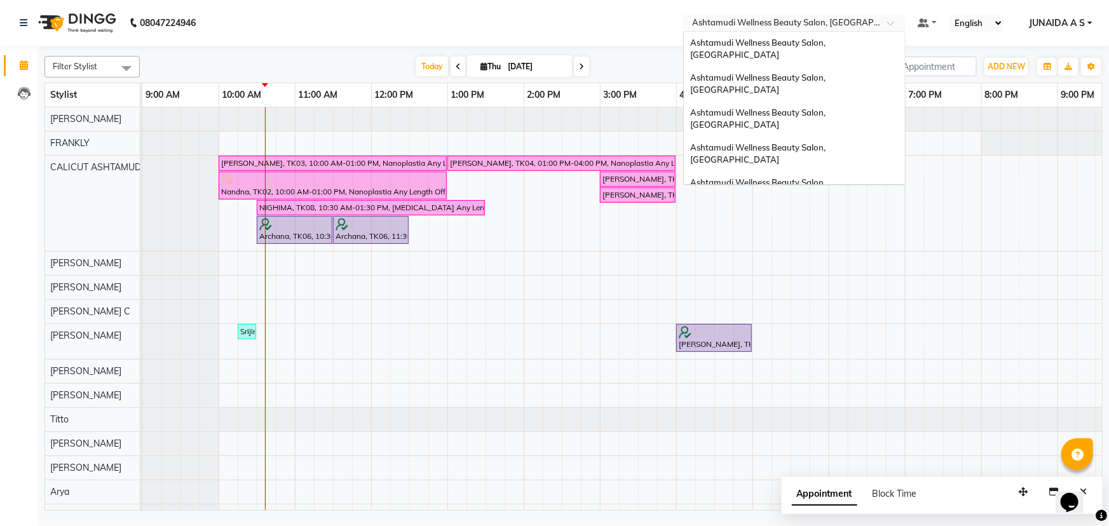
click at [867, 25] on input "text" at bounding box center [781, 24] width 184 height 13
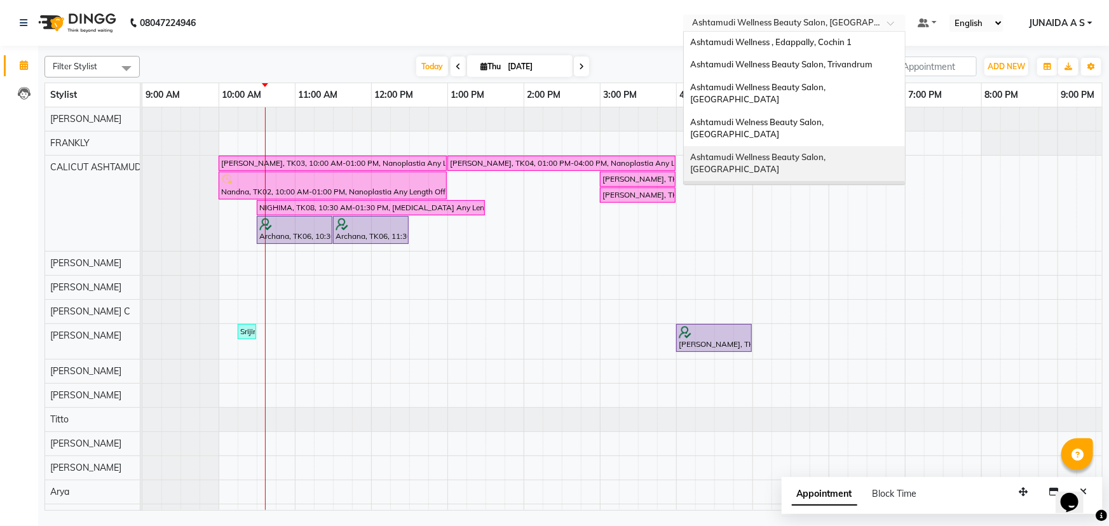
click at [864, 146] on div "Ashtamudi Wellness Beauty Salon, Cochin" at bounding box center [794, 163] width 221 height 35
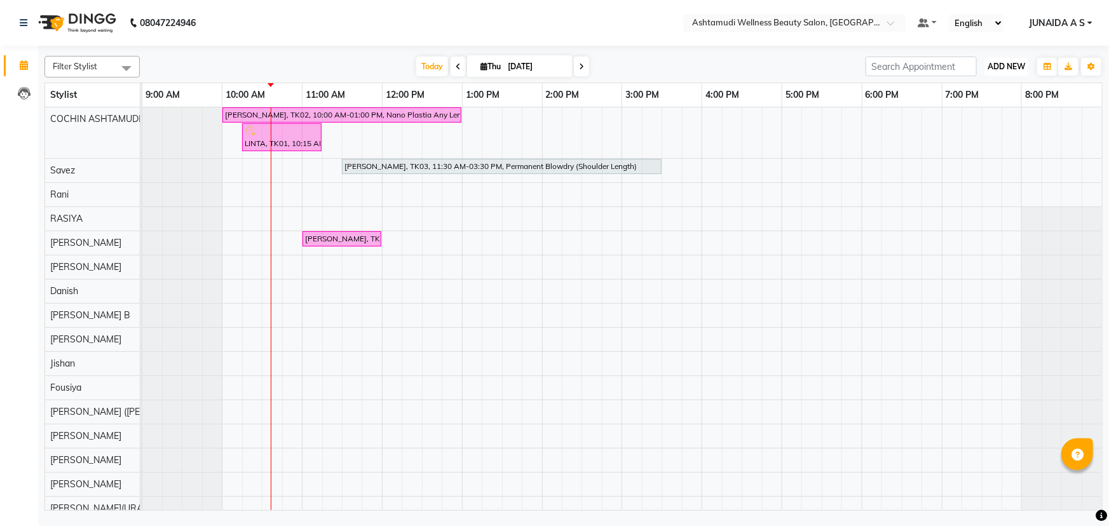
click at [995, 60] on button "ADD NEW Toggle Dropdown" at bounding box center [1006, 67] width 44 height 18
click at [979, 83] on button "Add Appointment" at bounding box center [978, 91] width 100 height 17
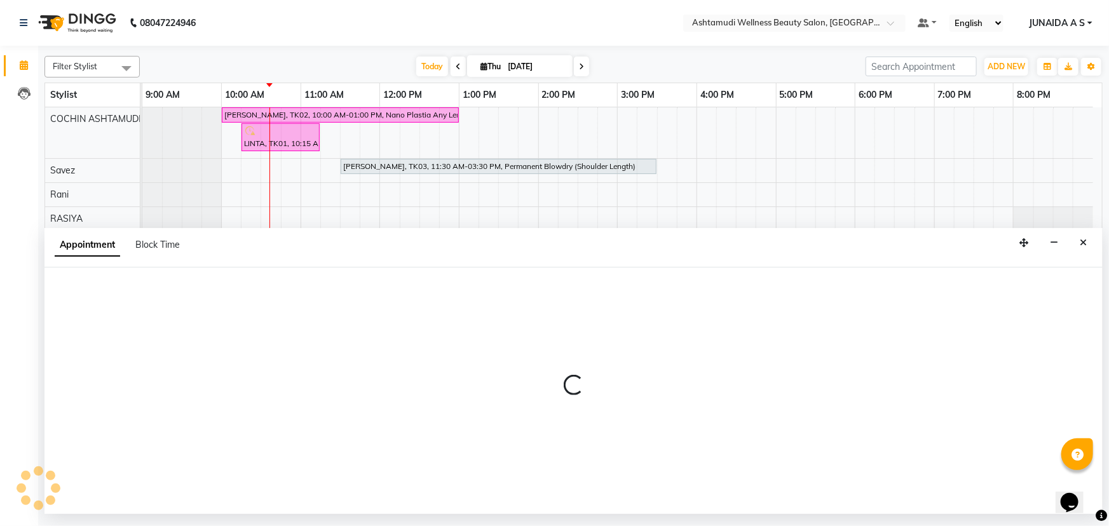
select select "600"
select select "tentative"
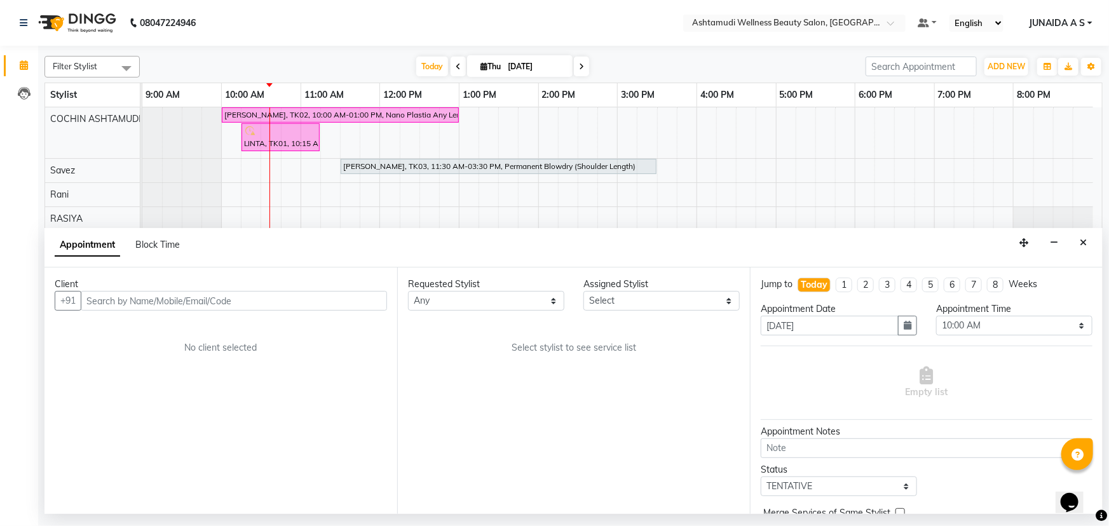
click at [237, 291] on input "text" at bounding box center [234, 301] width 306 height 20
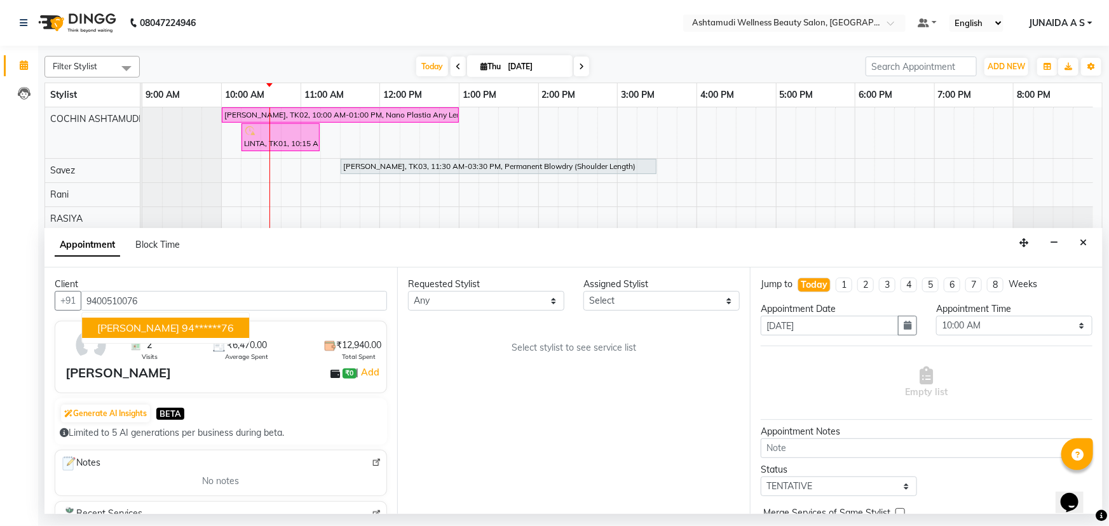
click at [182, 328] on ngb-highlight "94******76" at bounding box center [208, 328] width 52 height 13
type input "94******76"
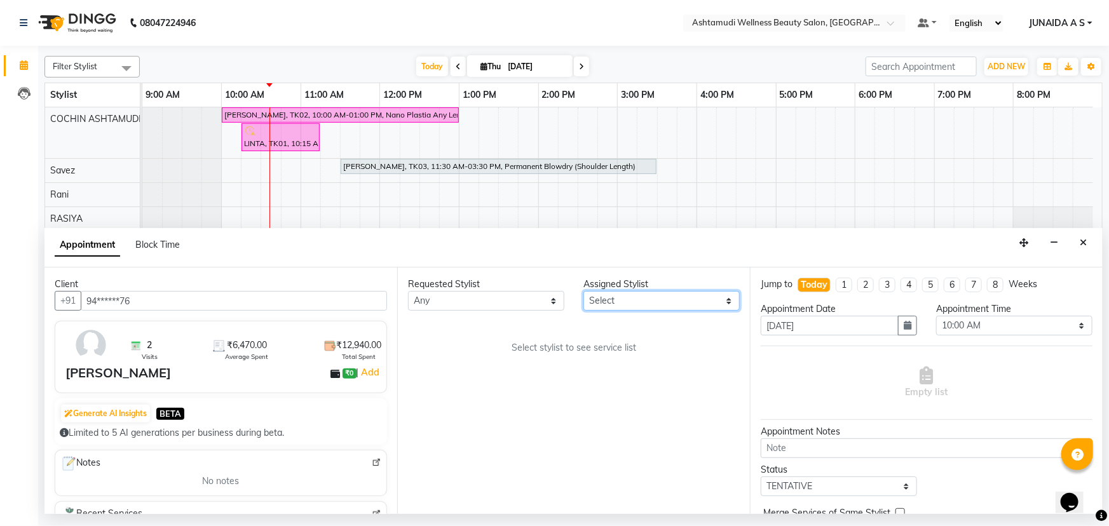
click at [684, 303] on select "Select [PERSON_NAME](URAJ) [PERSON_NAME] [DEMOGRAPHIC_DATA] [PERSON_NAME] ([PER…" at bounding box center [661, 301] width 156 height 20
select select "27313"
click at [583, 291] on select "Select [PERSON_NAME](URAJ) [PERSON_NAME] [DEMOGRAPHIC_DATA] [PERSON_NAME] ([PER…" at bounding box center [661, 301] width 156 height 20
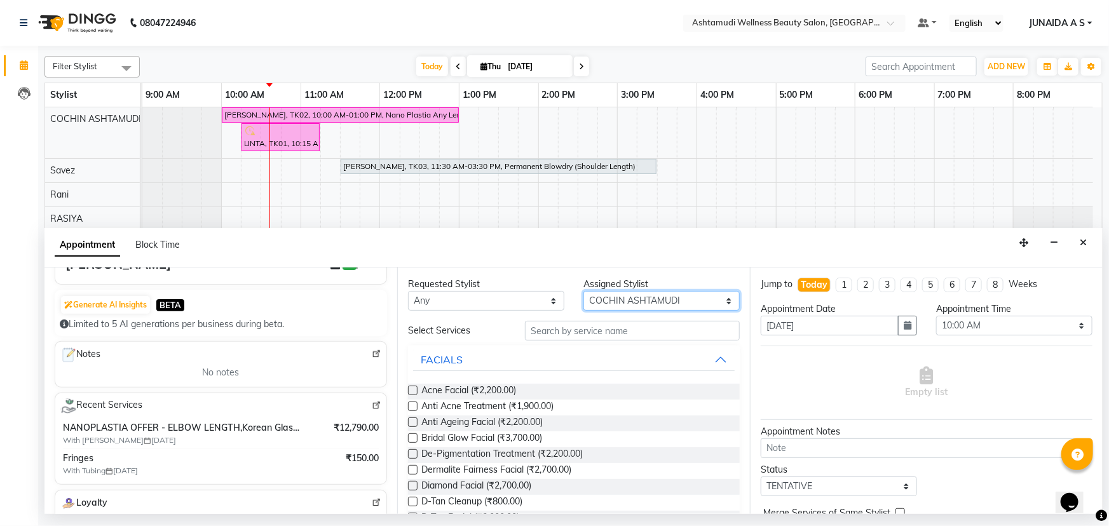
scroll to position [173, 0]
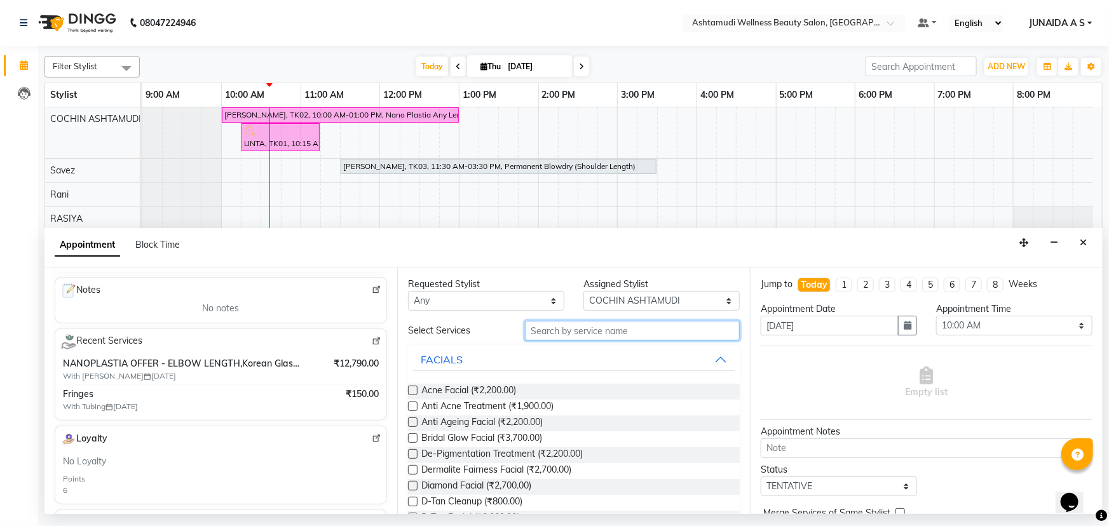
click at [594, 337] on input "text" at bounding box center [632, 331] width 215 height 20
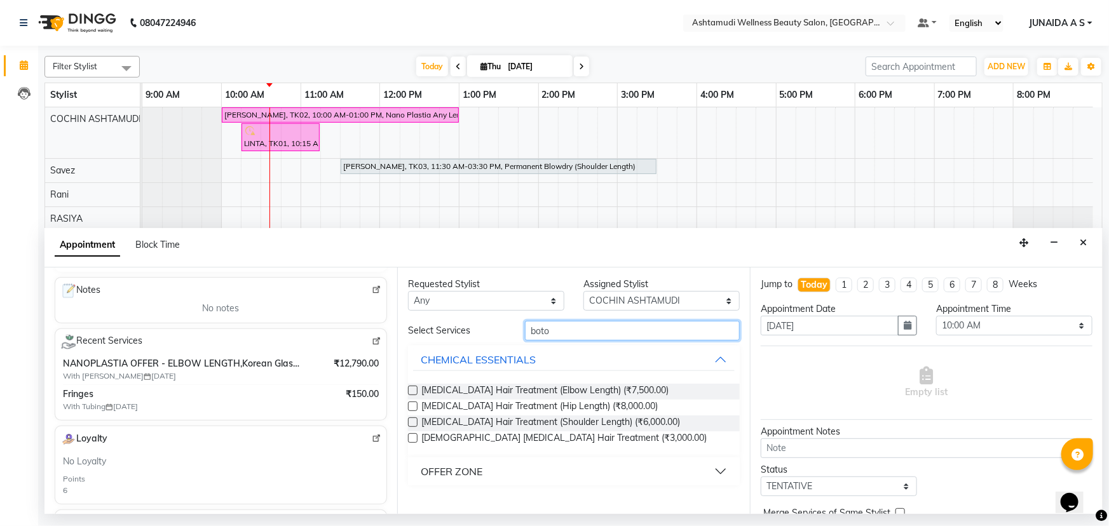
type input "boto"
click at [487, 471] on button "OFFER ZONE" at bounding box center [574, 471] width 322 height 23
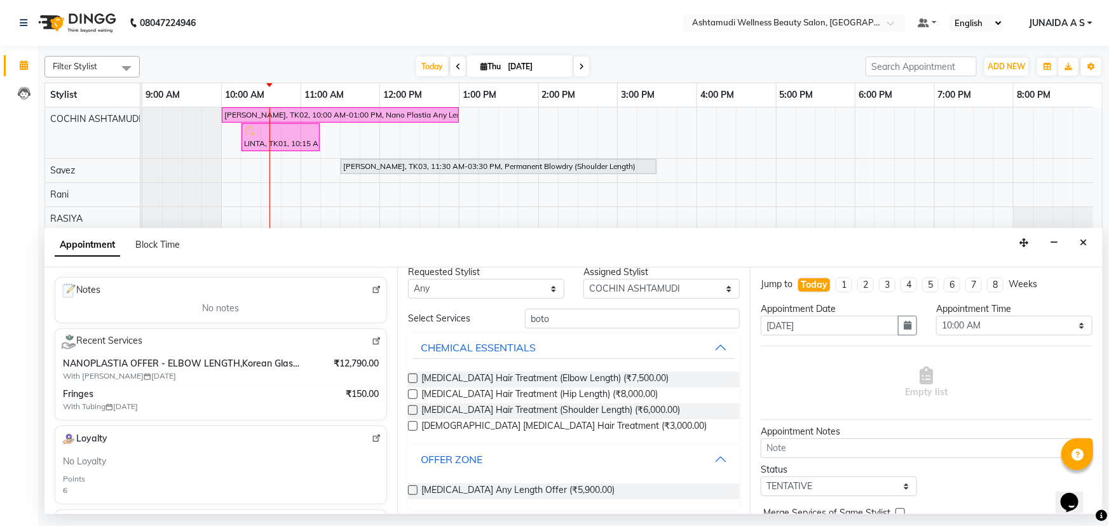
scroll to position [17, 0]
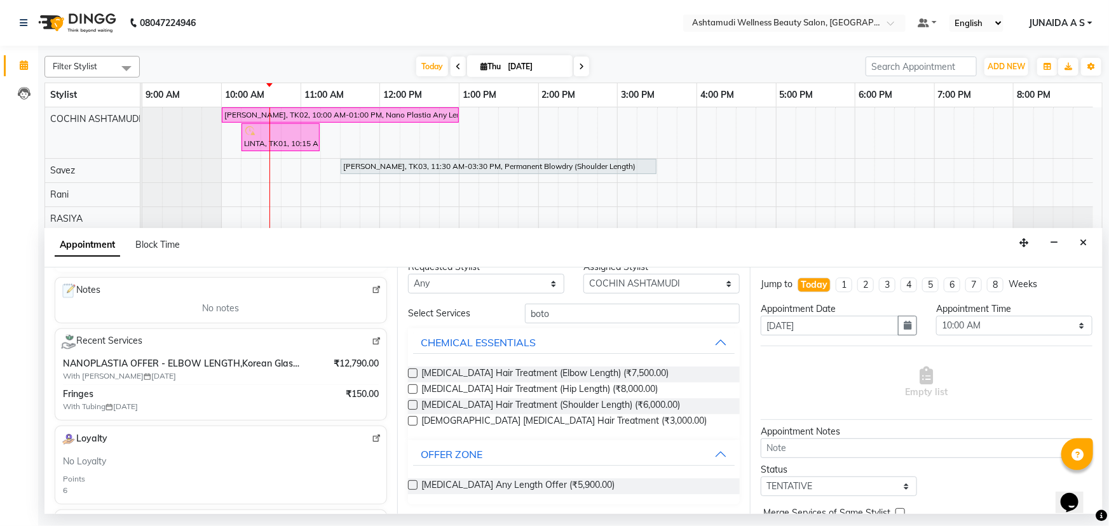
click at [483, 485] on span "[MEDICAL_DATA] Any Length Offer (₹5,900.00)" at bounding box center [517, 486] width 193 height 16
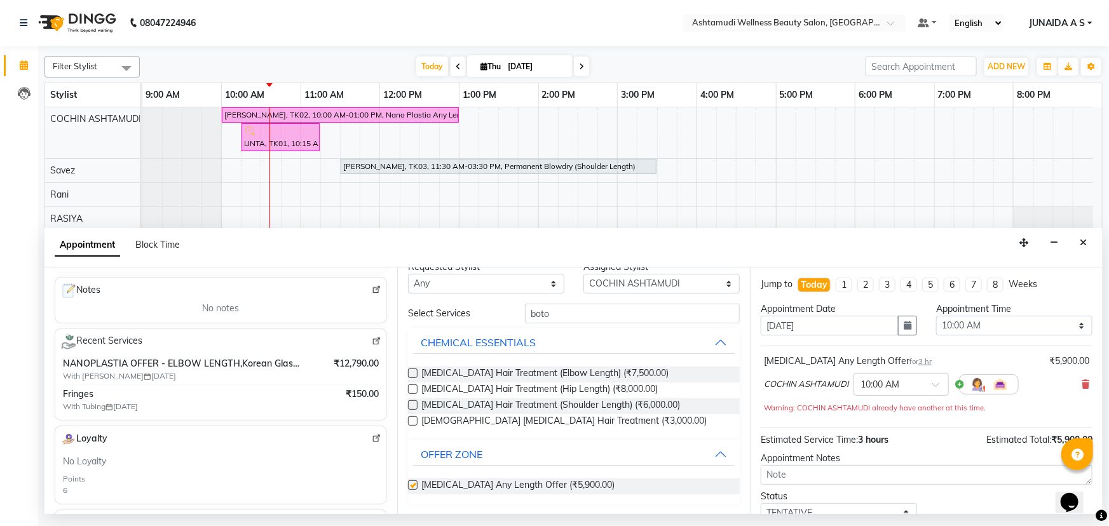
checkbox input "false"
click at [907, 330] on button "button" at bounding box center [907, 326] width 19 height 20
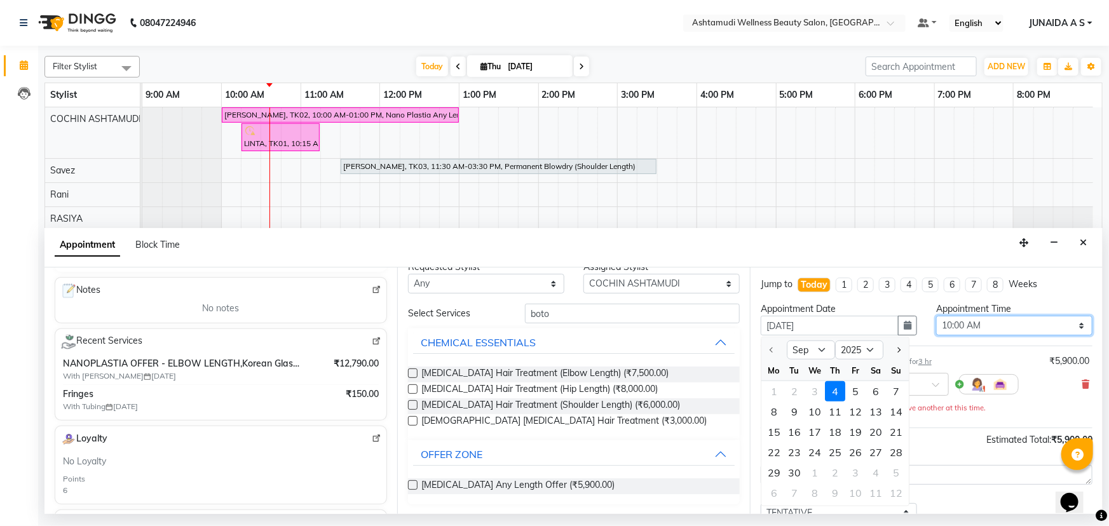
click at [1014, 324] on select "Select 10:00 AM 10:15 AM 10:30 AM 10:45 AM 11:00 AM 11:15 AM 11:30 AM 11:45 AM …" at bounding box center [1014, 326] width 156 height 20
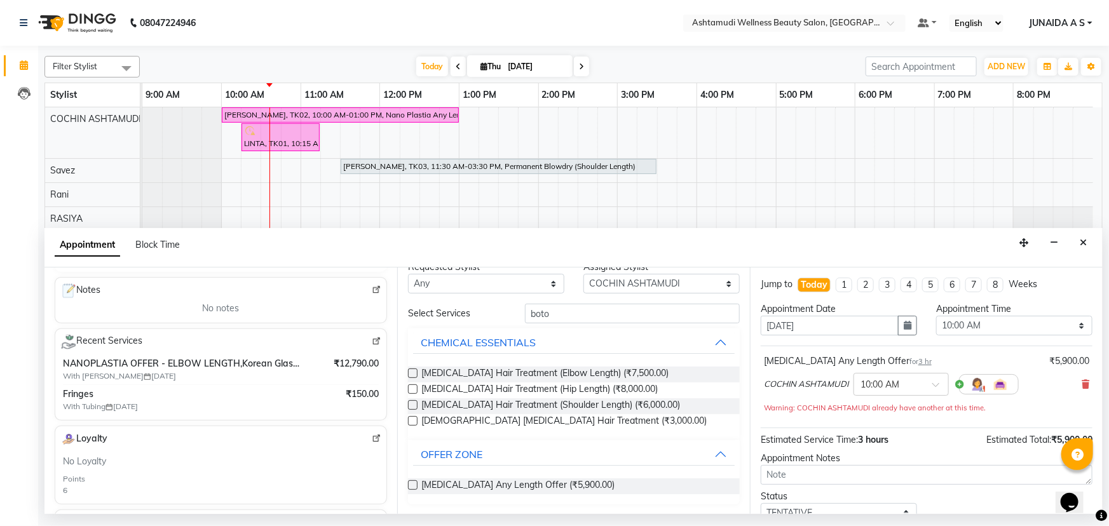
scroll to position [67, 0]
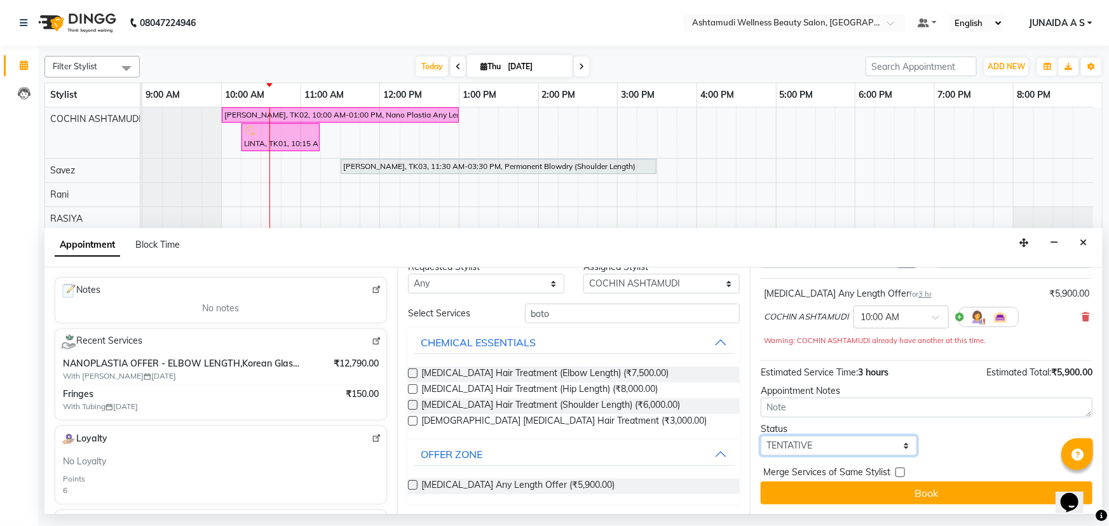
click at [850, 443] on select "Select TENTATIVE CONFIRM CHECK-IN UPCOMING" at bounding box center [839, 446] width 156 height 20
select select "confirm booking"
click at [761, 436] on select "Select TENTATIVE CONFIRM CHECK-IN UPCOMING" at bounding box center [839, 446] width 156 height 20
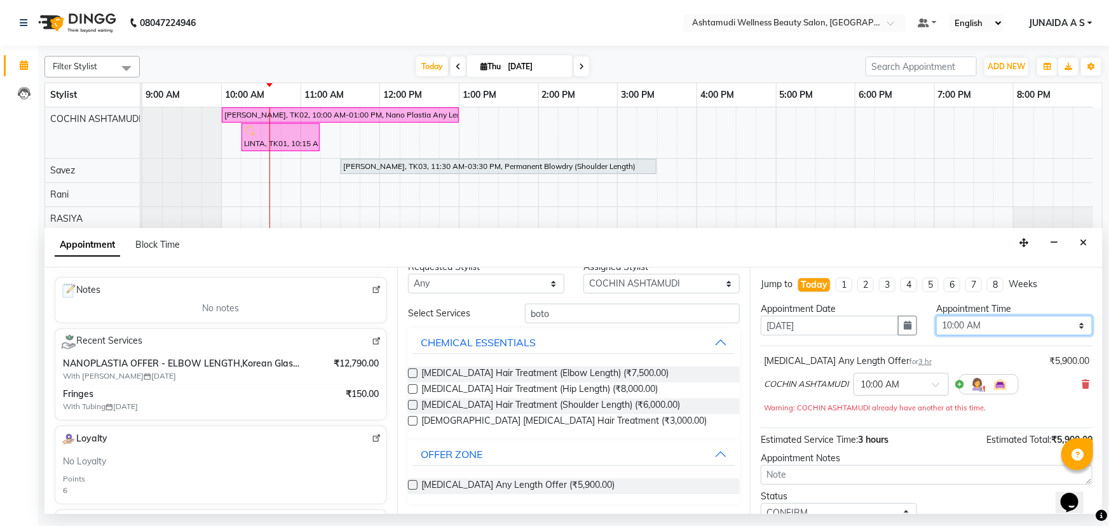
click at [954, 323] on select "Select 10:00 AM 10:15 AM 10:30 AM 10:45 AM 11:00 AM 11:15 AM 11:30 AM 11:45 AM …" at bounding box center [1014, 326] width 156 height 20
select select "960"
click at [936, 316] on select "Select 10:00 AM 10:15 AM 10:30 AM 10:45 AM 11:00 AM 11:15 AM 11:30 AM 11:45 AM …" at bounding box center [1014, 326] width 156 height 20
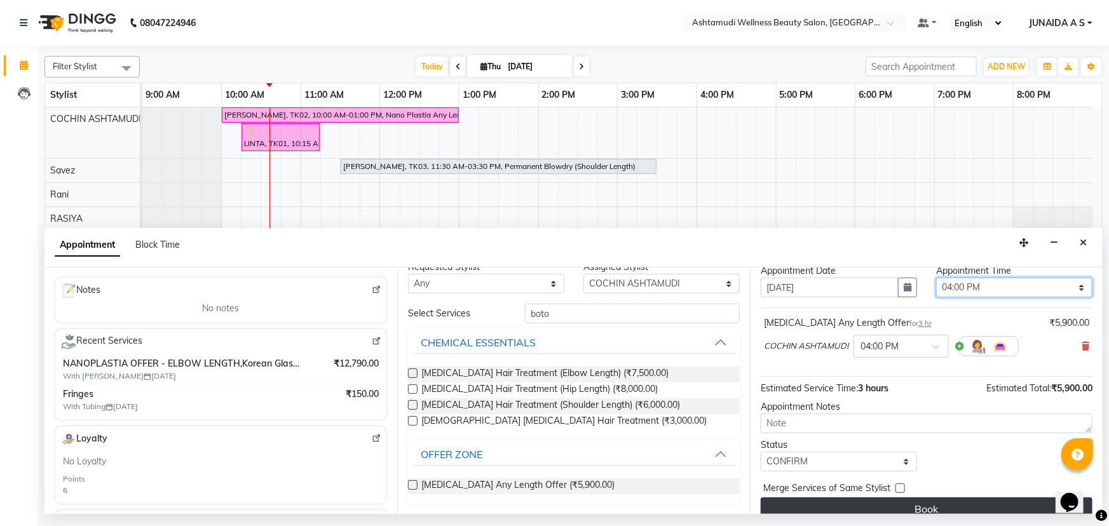
scroll to position [54, 0]
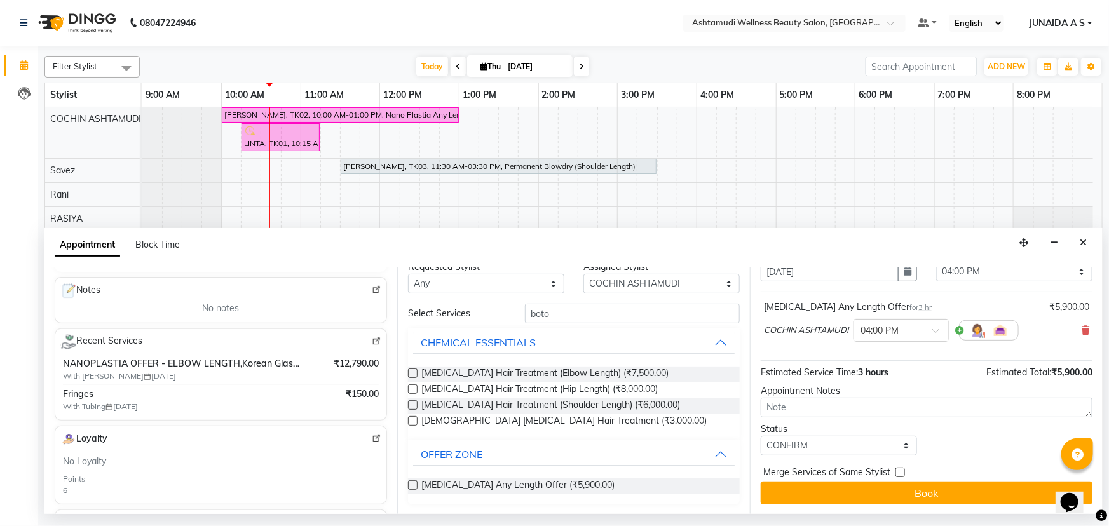
click at [802, 431] on div "Status" at bounding box center [839, 429] width 156 height 13
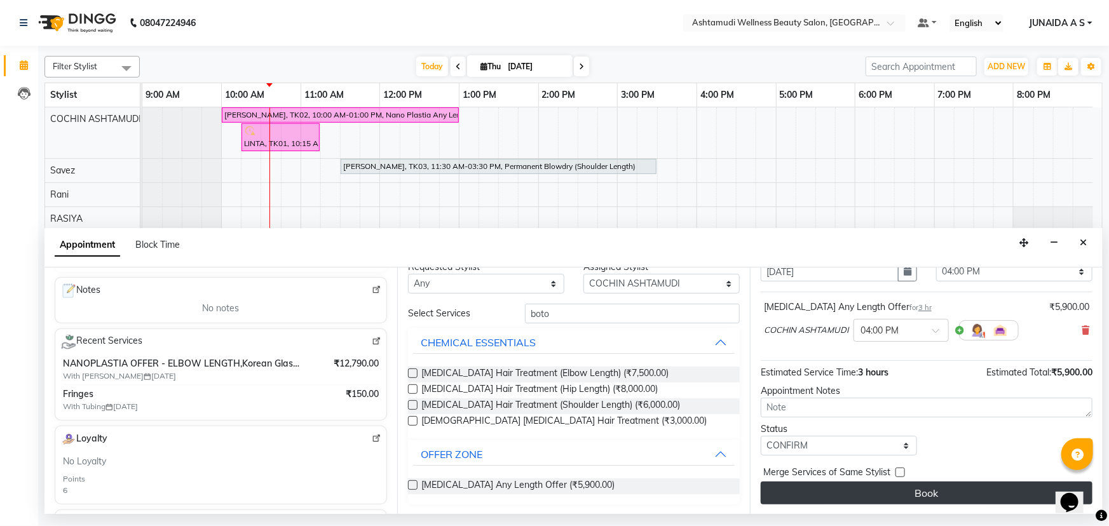
click at [825, 492] on button "Book" at bounding box center [927, 493] width 332 height 23
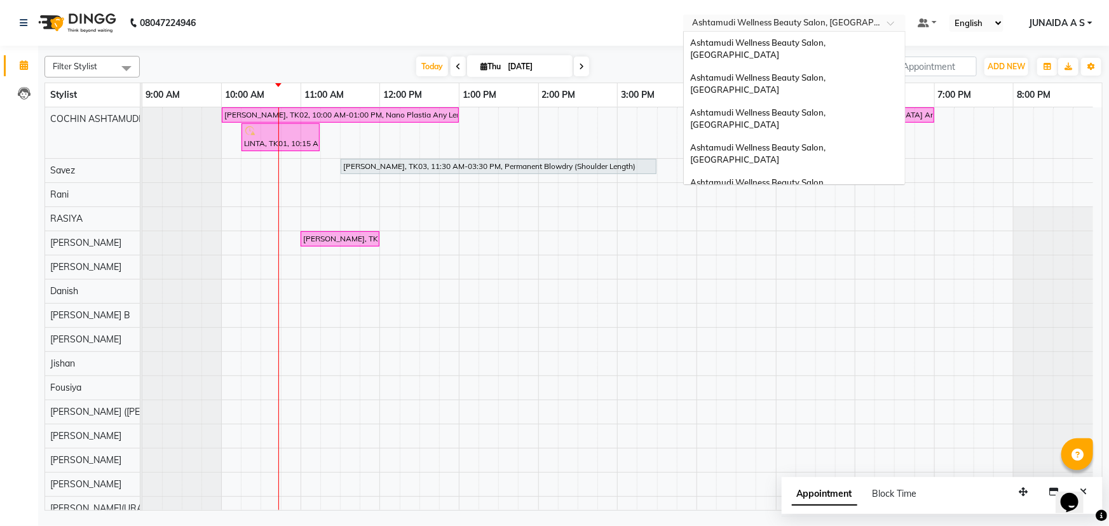
click at [809, 17] on div "× Ashtamudi Wellness Beauty Salon, [GEOGRAPHIC_DATA]" at bounding box center [787, 23] width 191 height 13
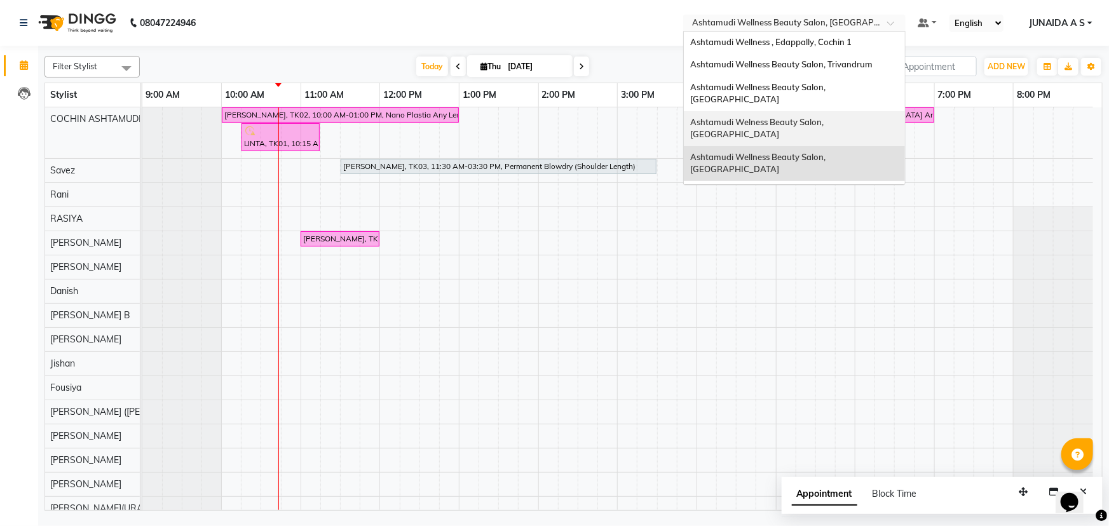
click at [825, 117] on span "Ashtamudi Welness Beauty Salon, [GEOGRAPHIC_DATA]" at bounding box center [757, 128] width 135 height 23
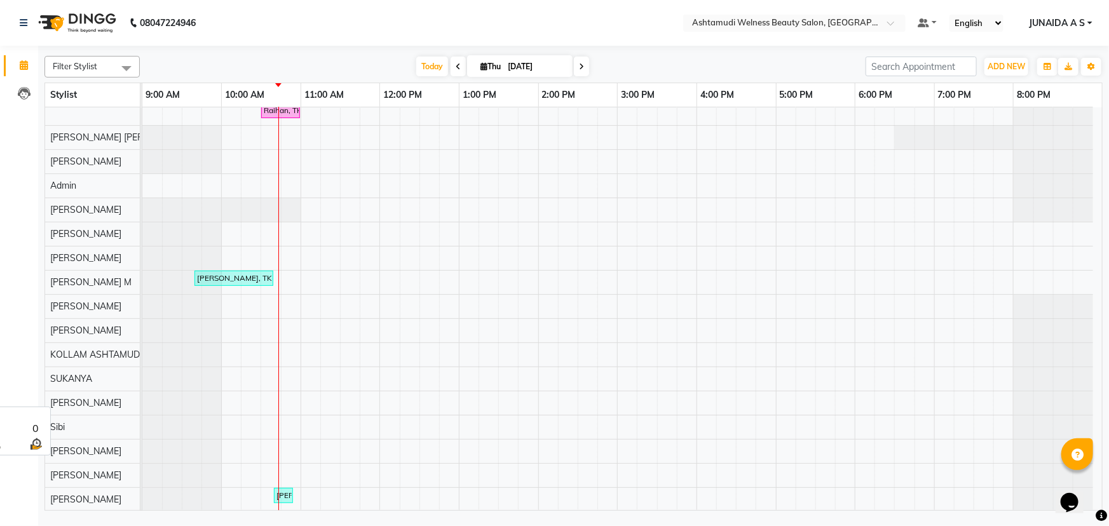
scroll to position [119, 0]
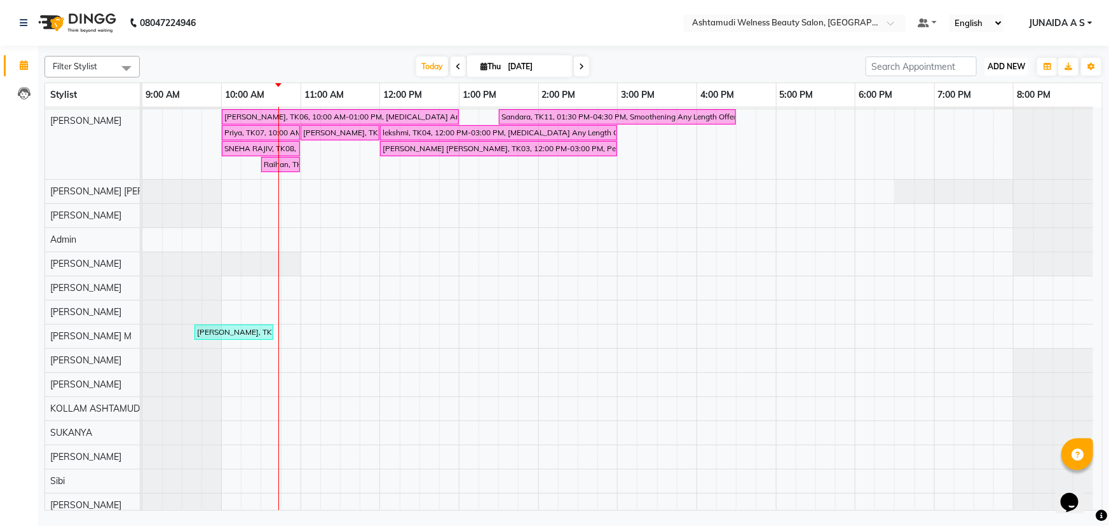
click at [1015, 65] on span "ADD NEW" at bounding box center [1005, 67] width 37 height 10
click at [1001, 93] on button "Add Appointment" at bounding box center [978, 91] width 100 height 17
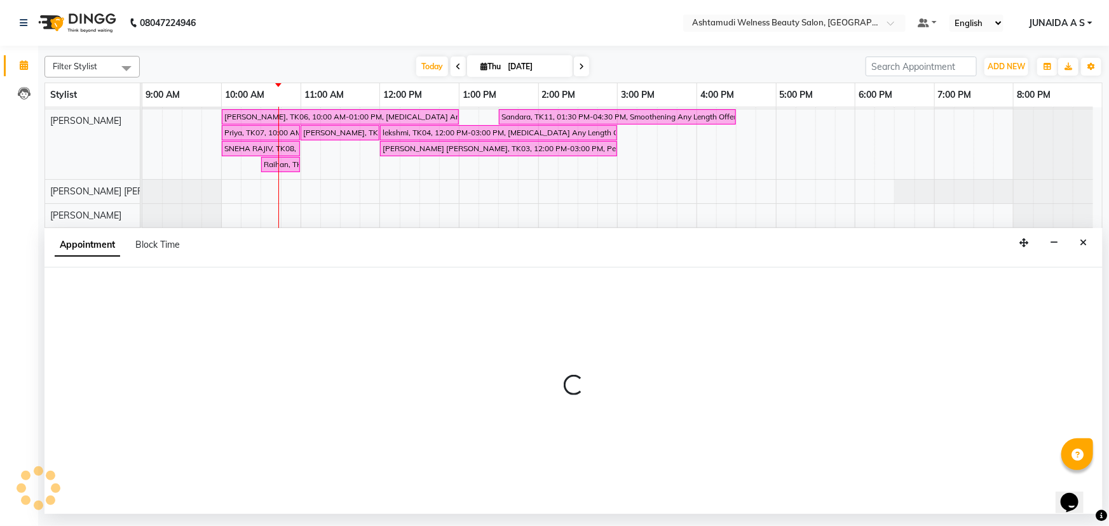
select select "600"
select select "tentative"
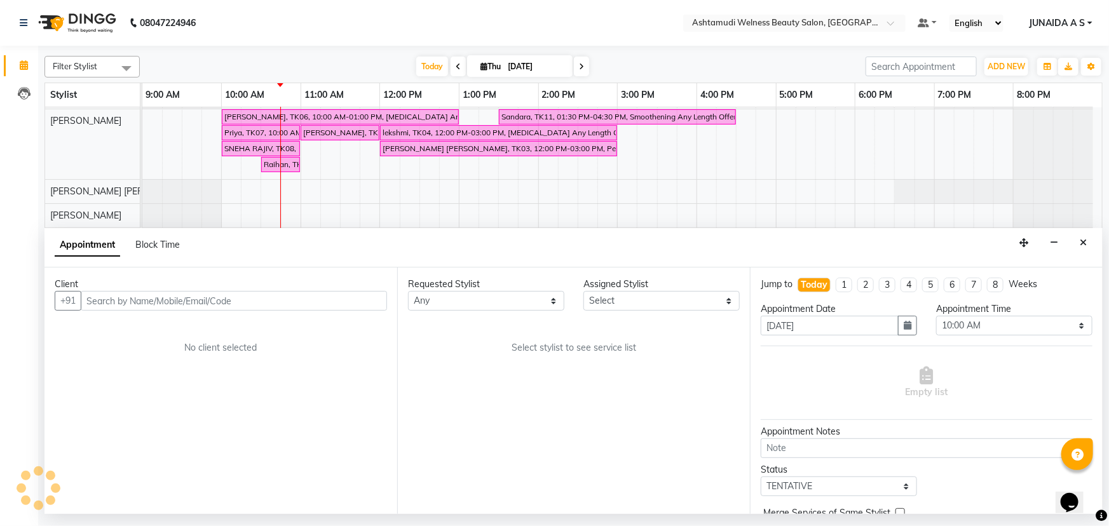
click at [1099, 241] on div "Appointment Block Time" at bounding box center [573, 247] width 1058 height 39
click at [1086, 241] on icon "Close" at bounding box center [1083, 242] width 7 height 9
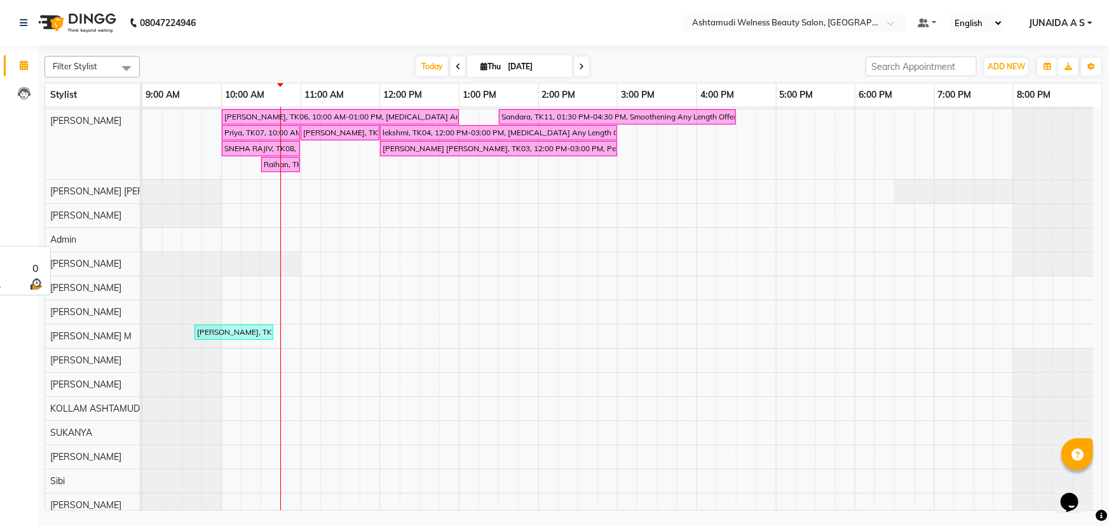
scroll to position [0, 0]
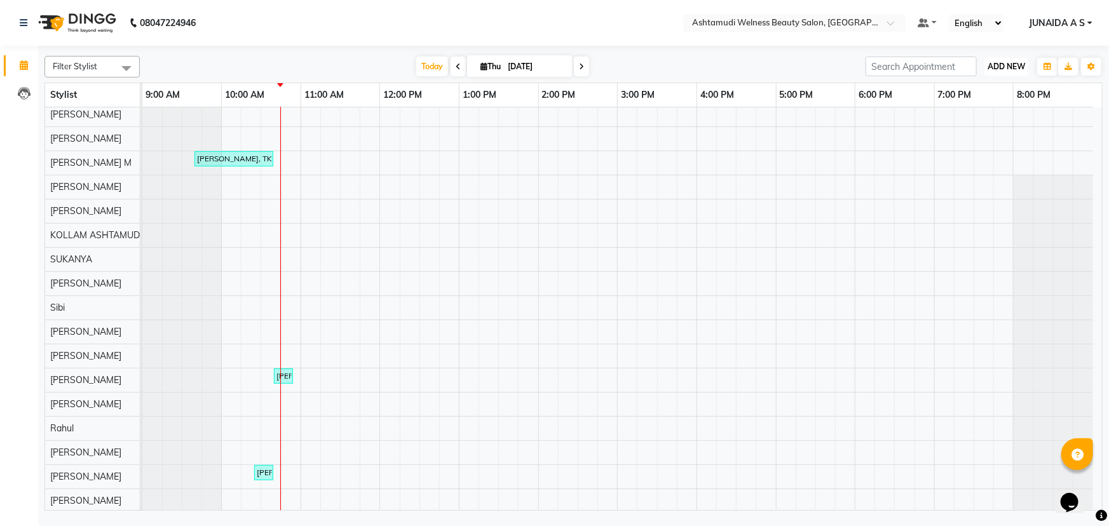
click at [1008, 62] on span "ADD NEW" at bounding box center [1005, 67] width 37 height 10
click at [997, 86] on button "Add Appointment" at bounding box center [978, 91] width 100 height 17
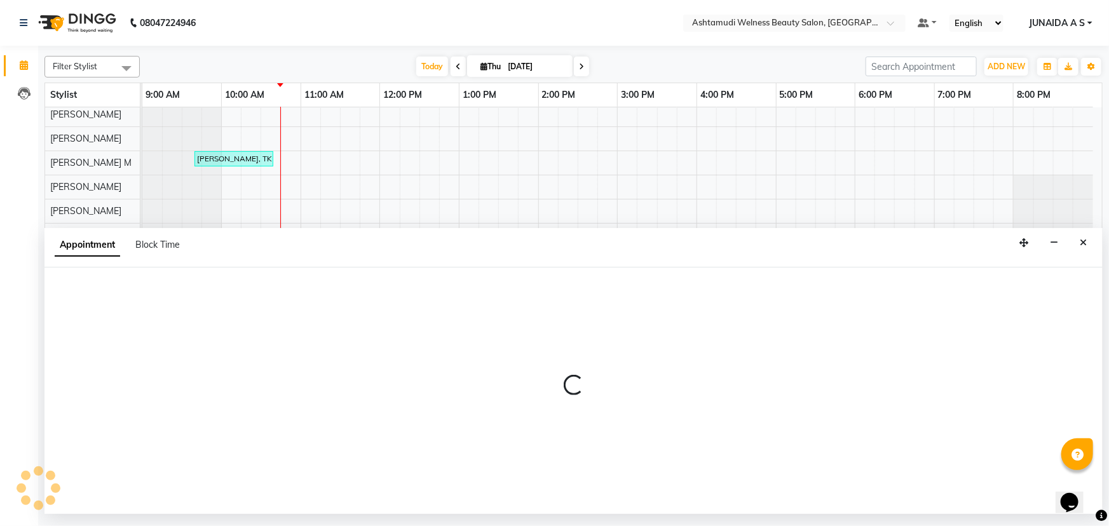
select select "600"
select select "tentative"
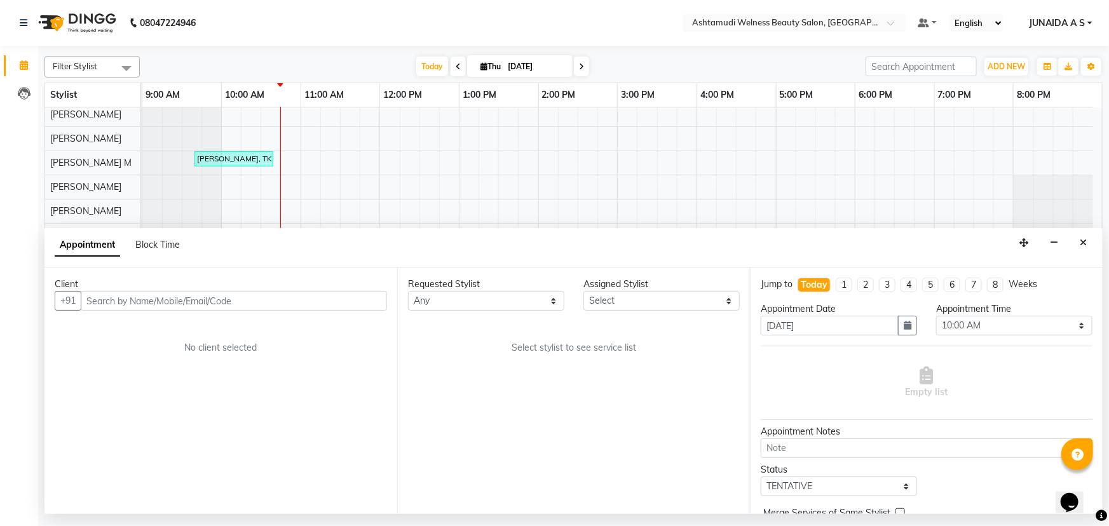
click at [215, 308] on input "text" at bounding box center [234, 301] width 306 height 20
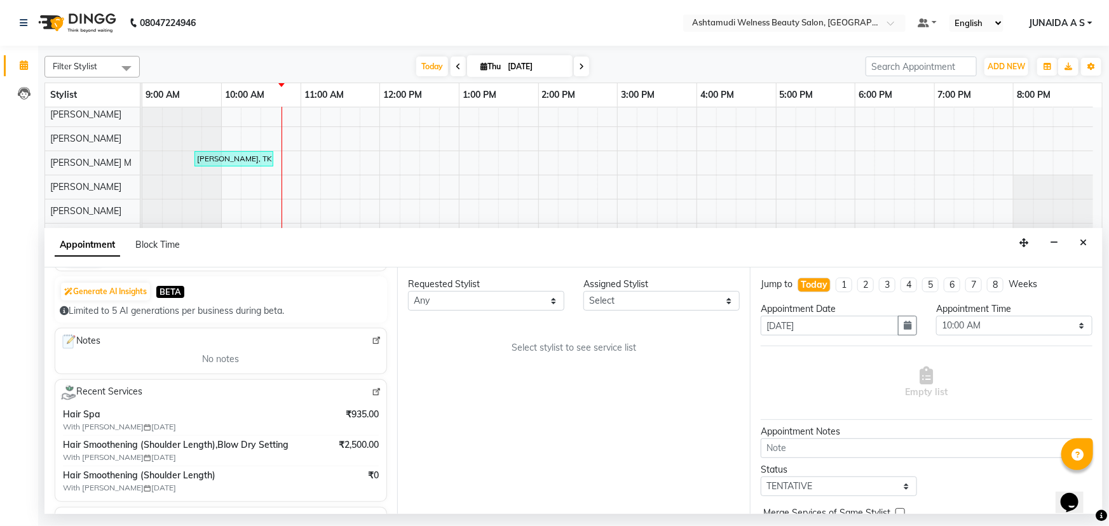
scroll to position [115, 0]
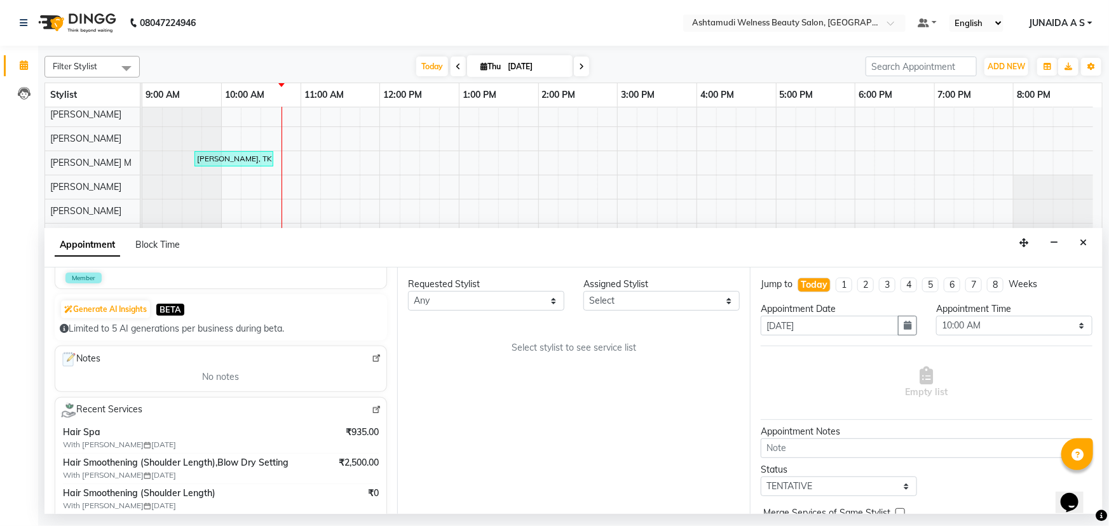
type input "8547666716"
